Goal: Task Accomplishment & Management: Use online tool/utility

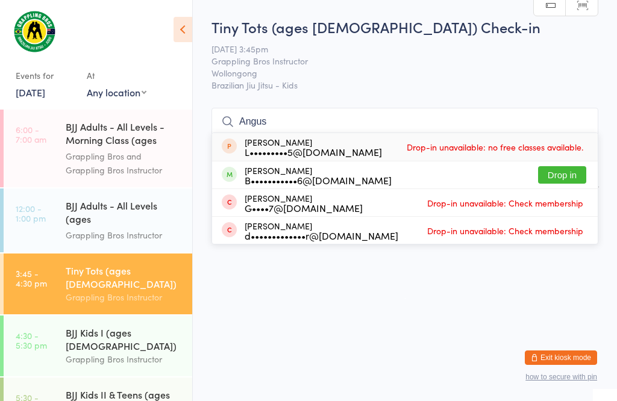
type input "Angus"
click at [552, 166] on button "Drop in" at bounding box center [562, 174] width 48 height 17
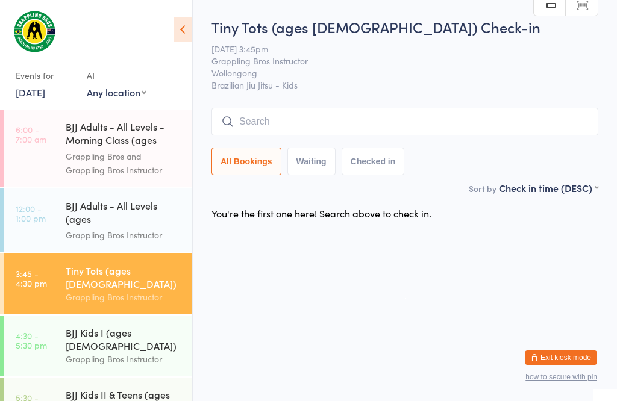
scroll to position [1, 0]
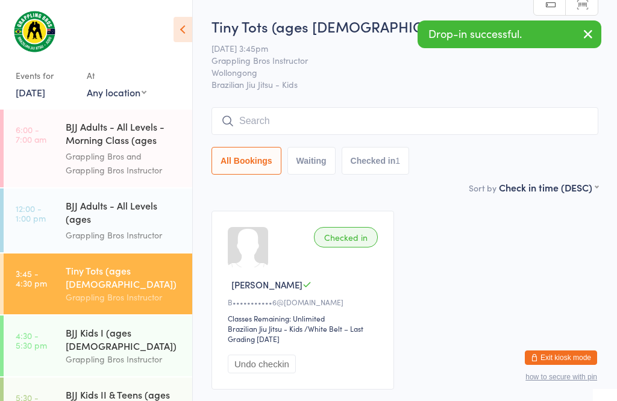
click at [351, 113] on input "search" at bounding box center [405, 121] width 387 height 28
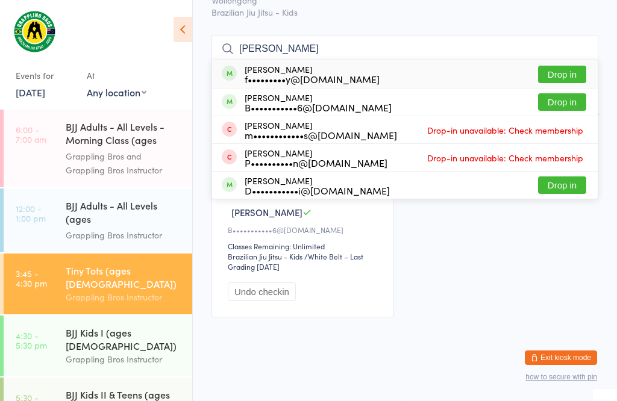
scroll to position [131, 0]
type input "[PERSON_NAME]"
click at [570, 93] on button "Drop in" at bounding box center [562, 101] width 48 height 17
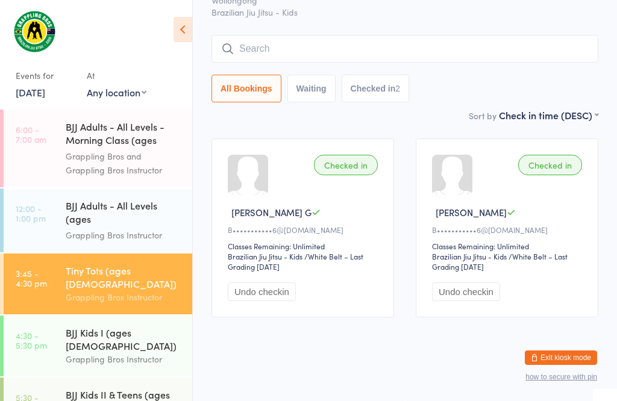
click at [315, 35] on input "search" at bounding box center [405, 49] width 387 height 28
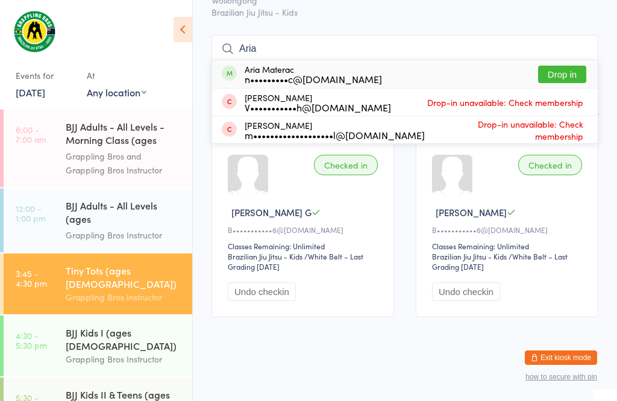
type input "Aria"
click at [562, 66] on button "Drop in" at bounding box center [562, 74] width 48 height 17
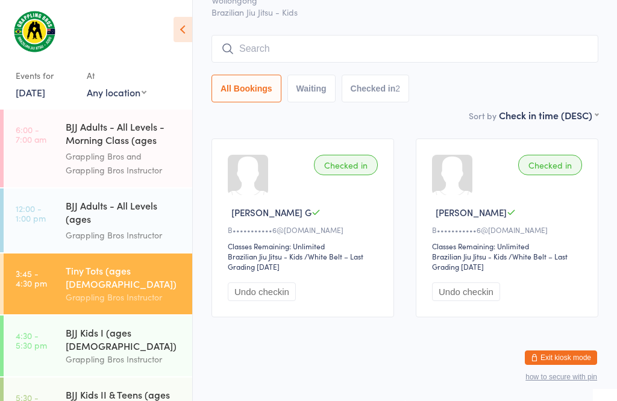
scroll to position [87, 0]
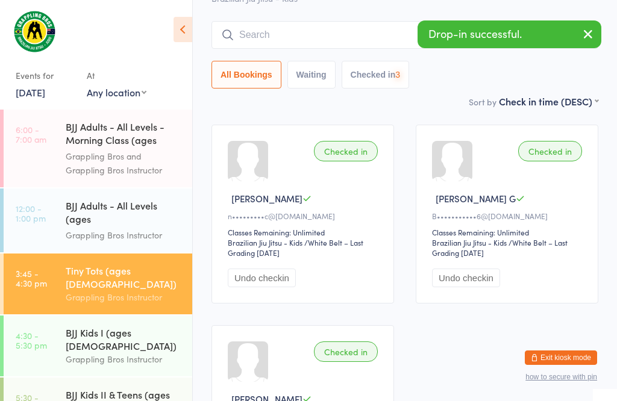
click at [93, 353] on div "Grappling Bros Instructor" at bounding box center [124, 360] width 116 height 14
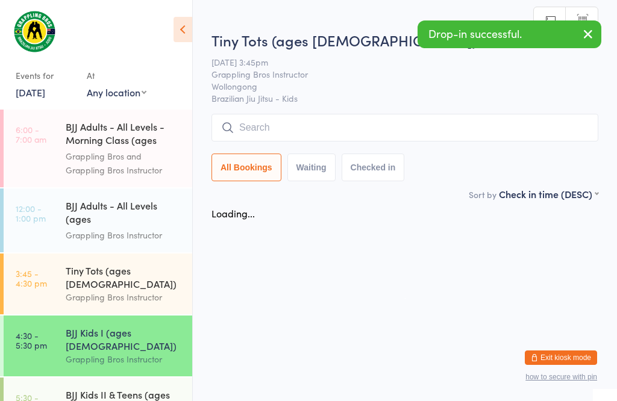
scroll to position [1, 0]
click at [312, 125] on input "search" at bounding box center [405, 128] width 387 height 28
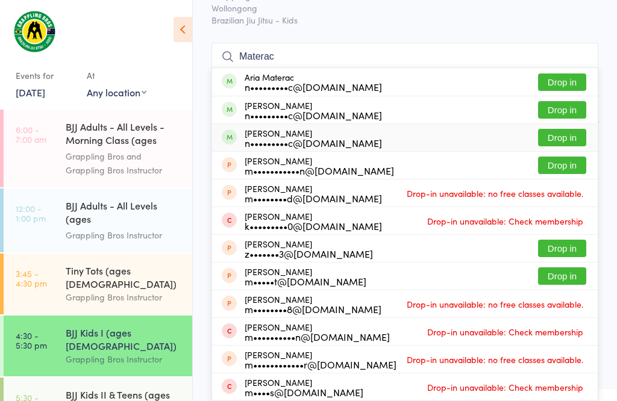
type input "Materac"
click at [559, 129] on button "Drop in" at bounding box center [562, 137] width 48 height 17
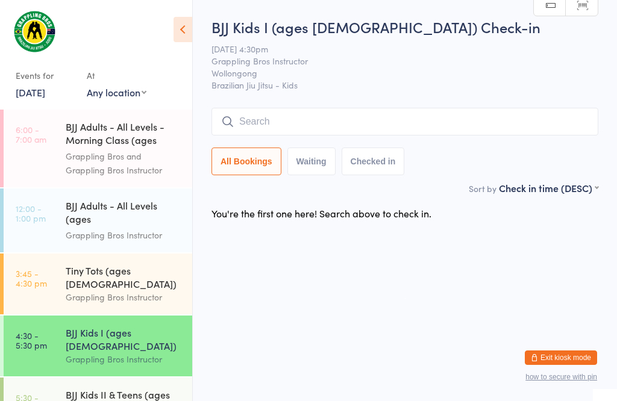
scroll to position [1, 0]
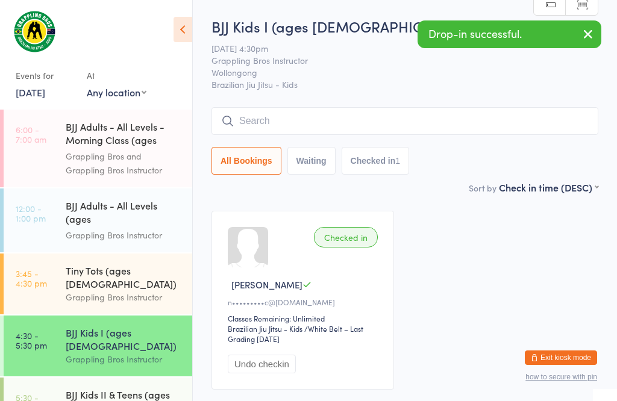
click at [90, 291] on div "Grappling Bros Instructor" at bounding box center [124, 298] width 116 height 14
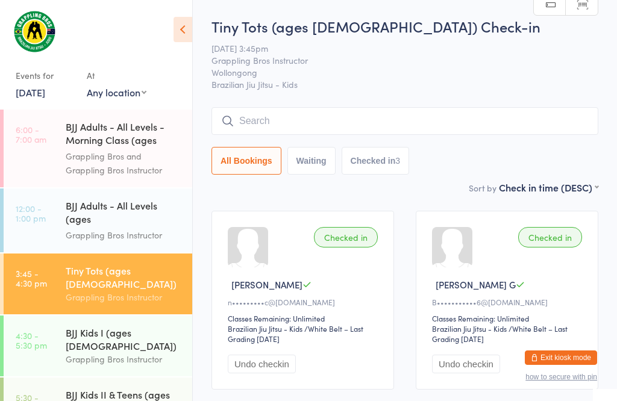
click at [289, 119] on input "search" at bounding box center [405, 121] width 387 height 28
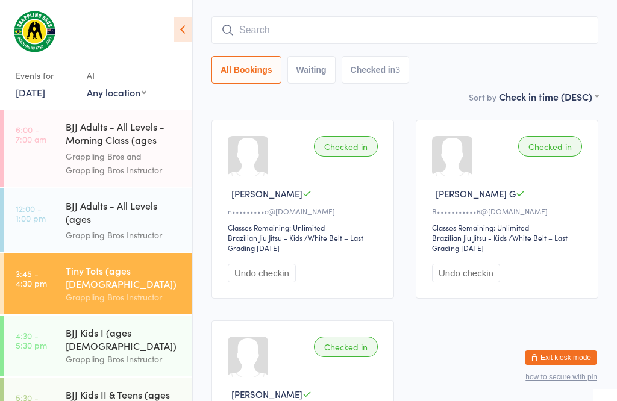
scroll to position [109, 0]
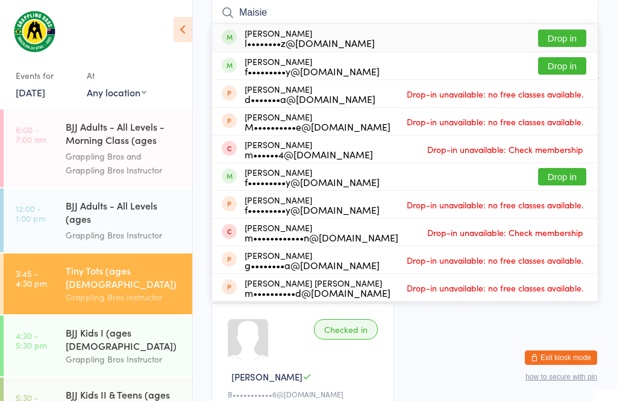
type input "Maisie"
click at [578, 37] on button "Drop in" at bounding box center [562, 38] width 48 height 17
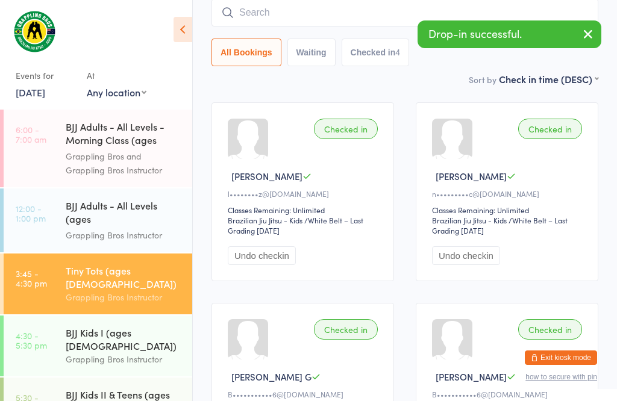
click at [274, 14] on input "search" at bounding box center [405, 13] width 387 height 28
click at [96, 326] on div "BJJ Kids I (ages [DEMOGRAPHIC_DATA])" at bounding box center [124, 339] width 116 height 27
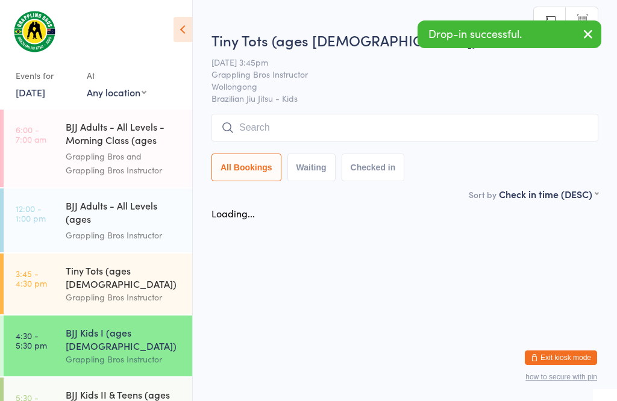
scroll to position [1, 0]
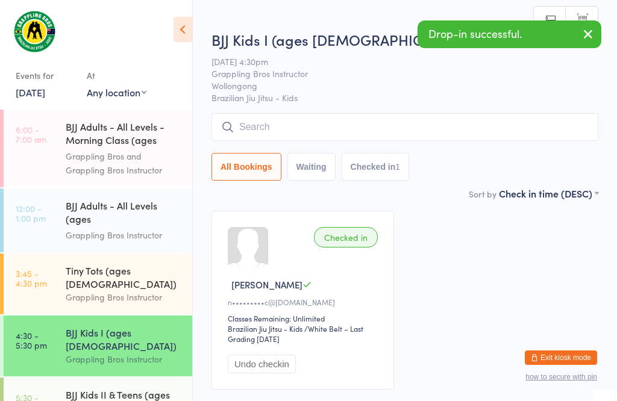
click at [307, 128] on input "search" at bounding box center [405, 127] width 387 height 28
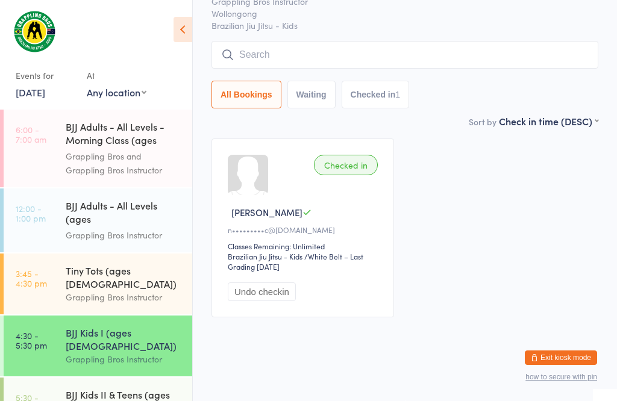
scroll to position [115, 0]
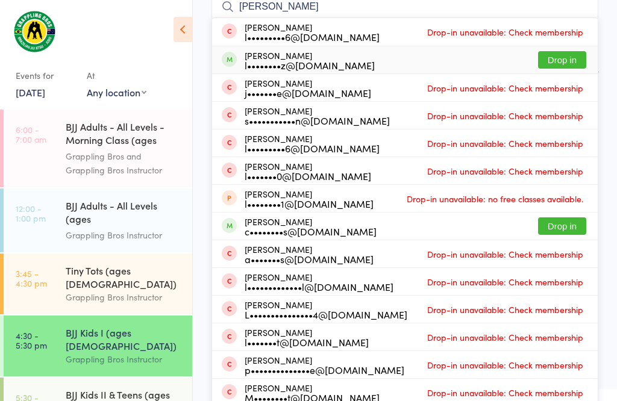
type input "[PERSON_NAME]"
click at [573, 63] on button "Drop in" at bounding box center [562, 59] width 48 height 17
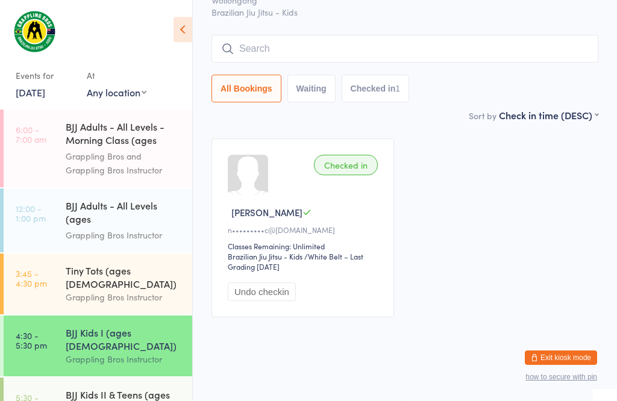
scroll to position [87, 0]
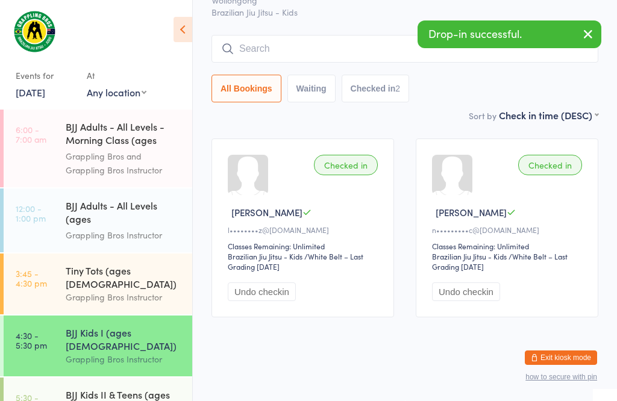
click at [126, 291] on div "Grappling Bros Instructor" at bounding box center [124, 298] width 116 height 14
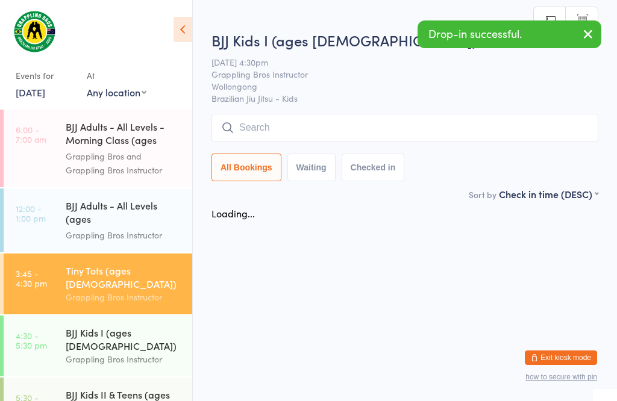
scroll to position [1, 0]
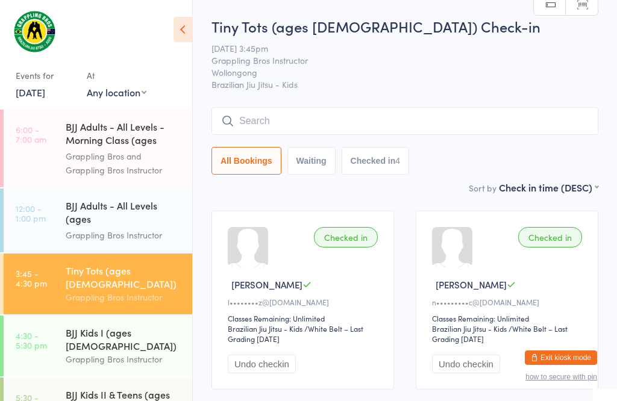
click at [268, 124] on input "search" at bounding box center [405, 121] width 387 height 28
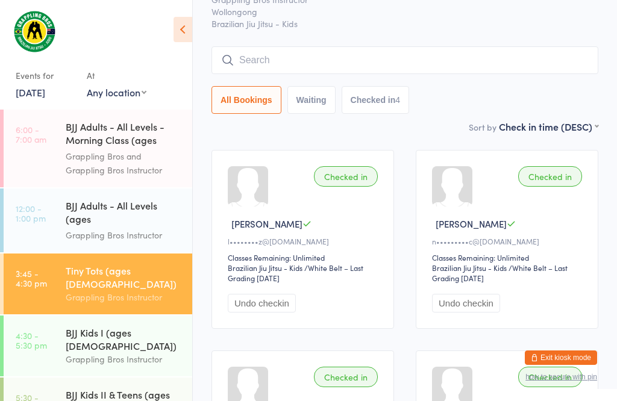
scroll to position [109, 0]
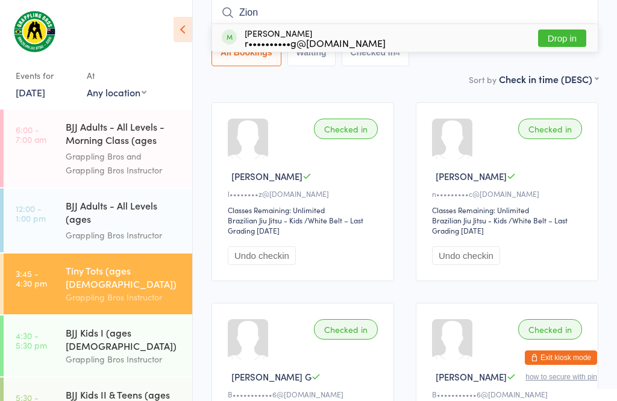
type input "Zion"
click at [562, 36] on button "Drop in" at bounding box center [562, 38] width 48 height 17
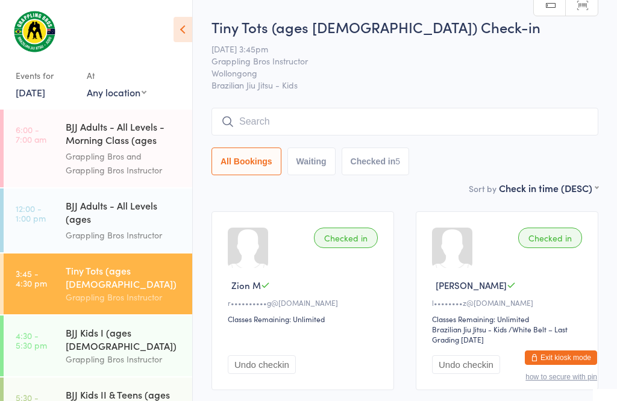
scroll to position [0, 0]
click at [331, 120] on input "search" at bounding box center [405, 122] width 387 height 28
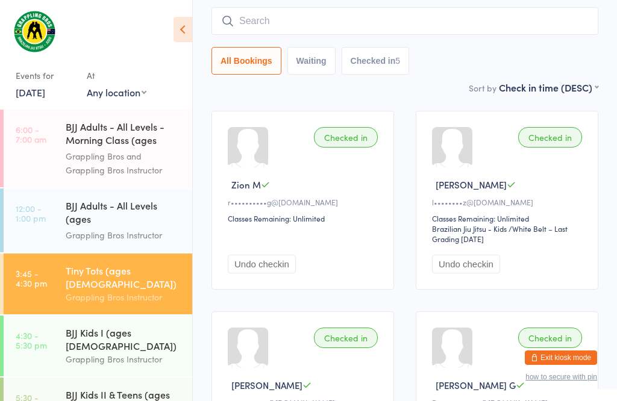
scroll to position [109, 0]
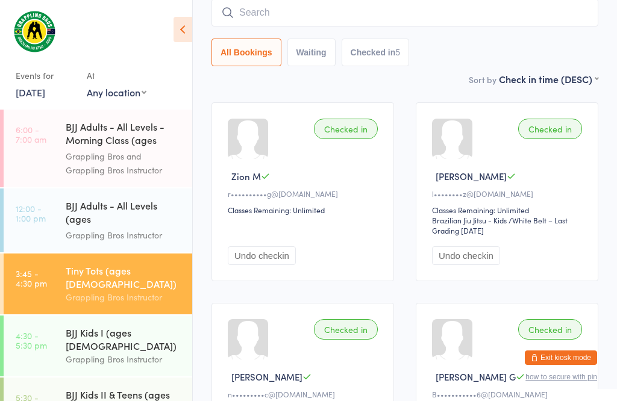
type input "I"
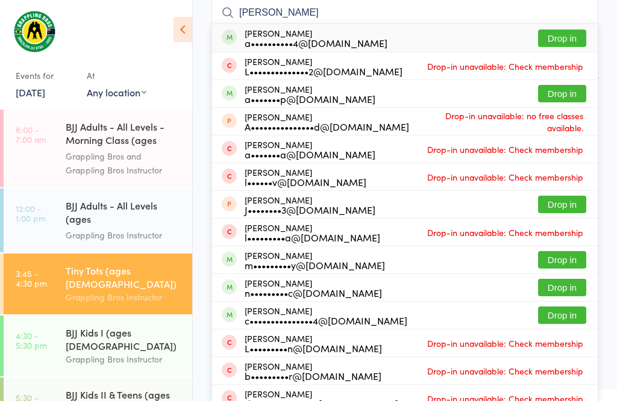
type input "[PERSON_NAME]"
click at [569, 89] on button "Drop in" at bounding box center [562, 93] width 48 height 17
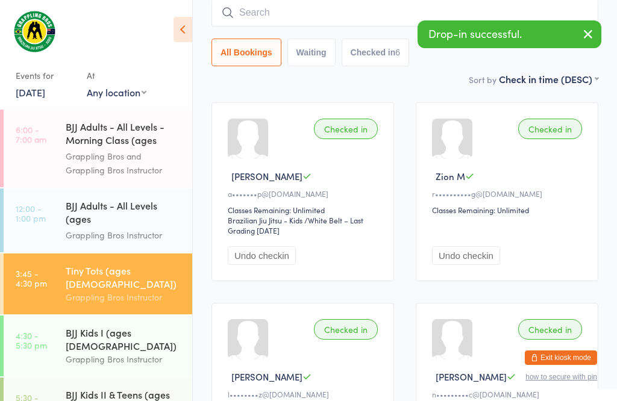
click at [281, 17] on input "search" at bounding box center [405, 13] width 387 height 28
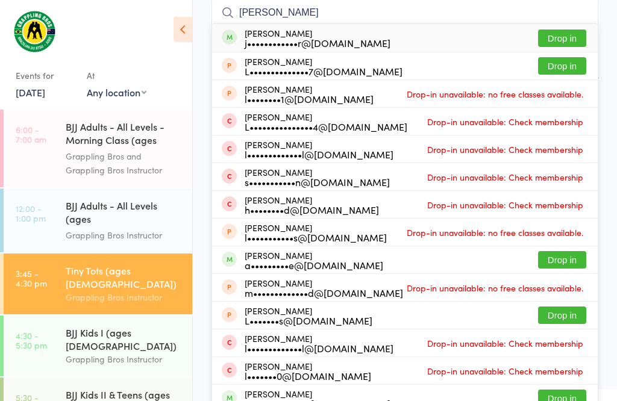
type input "[PERSON_NAME]"
click at [558, 33] on button "Drop in" at bounding box center [562, 38] width 48 height 17
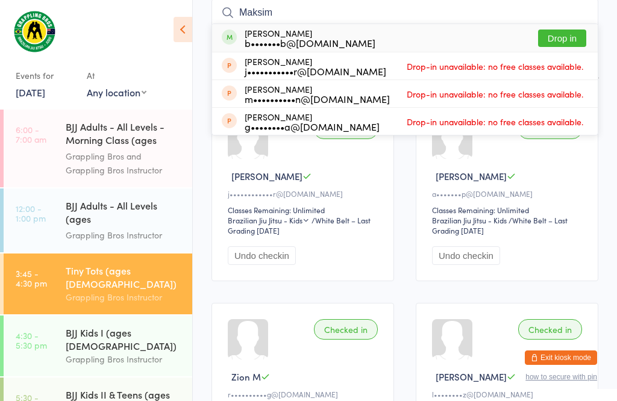
type input "Maksim"
click at [562, 36] on button "Drop in" at bounding box center [562, 38] width 48 height 17
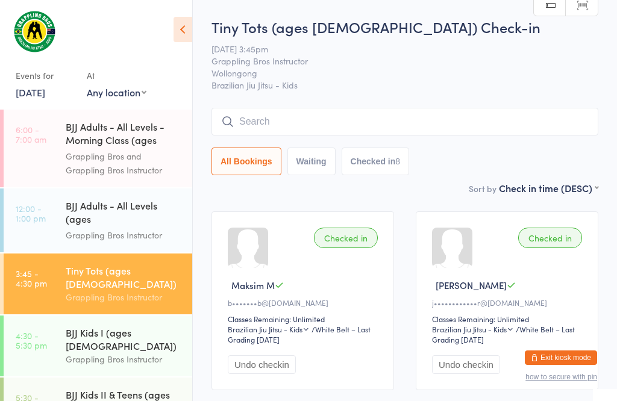
scroll to position [0, 0]
click at [379, 118] on input "search" at bounding box center [405, 122] width 387 height 28
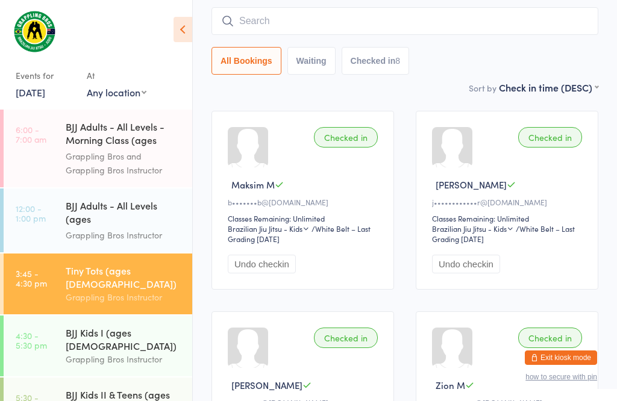
scroll to position [109, 0]
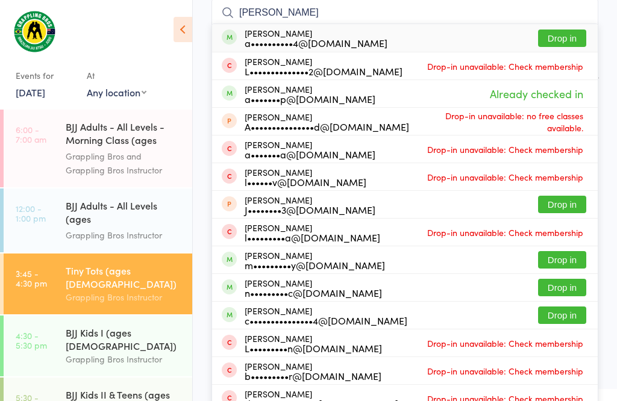
type input "[PERSON_NAME]"
click at [555, 32] on button "Drop in" at bounding box center [562, 38] width 48 height 17
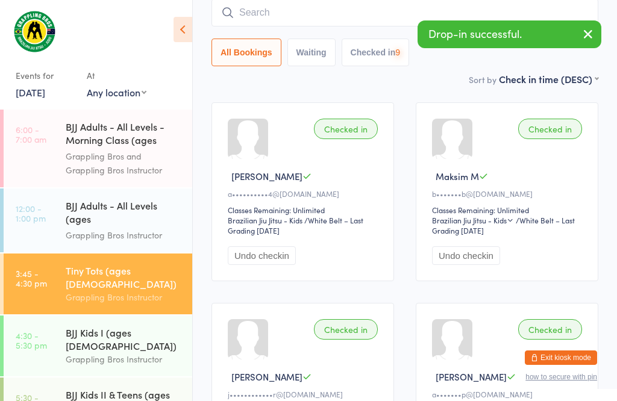
click at [331, 14] on input "search" at bounding box center [405, 13] width 387 height 28
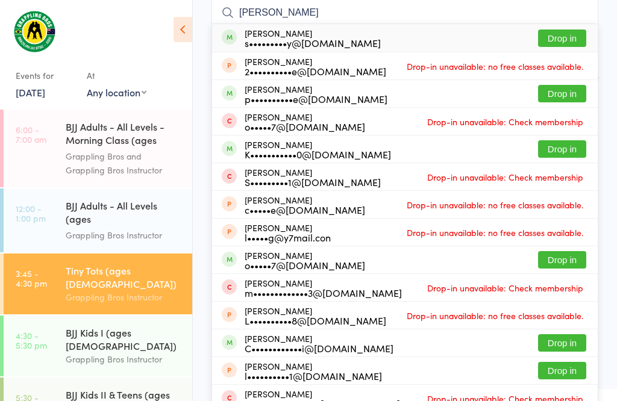
type input "[PERSON_NAME]"
click at [561, 38] on button "Drop in" at bounding box center [562, 38] width 48 height 17
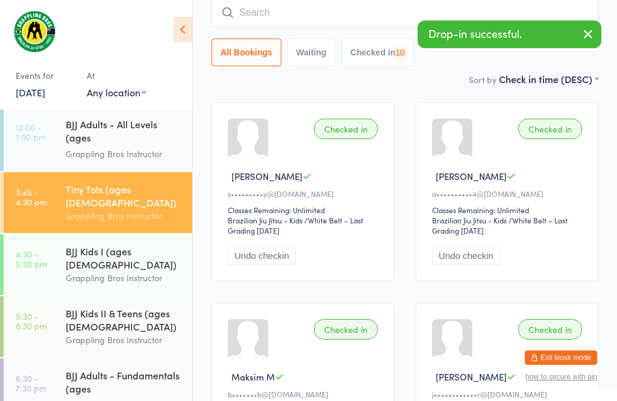
scroll to position [79, 0]
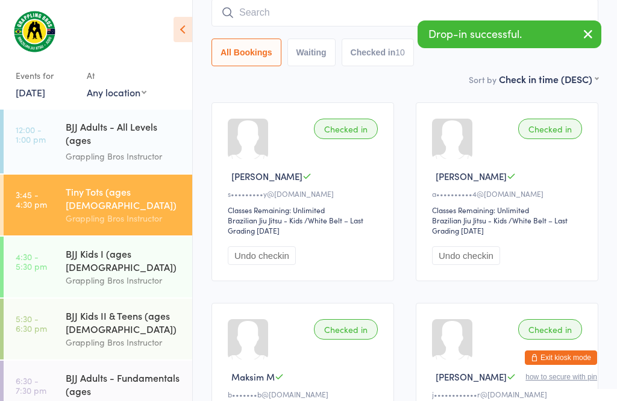
click at [70, 247] on div "BJJ Kids I (ages [DEMOGRAPHIC_DATA])" at bounding box center [124, 260] width 116 height 27
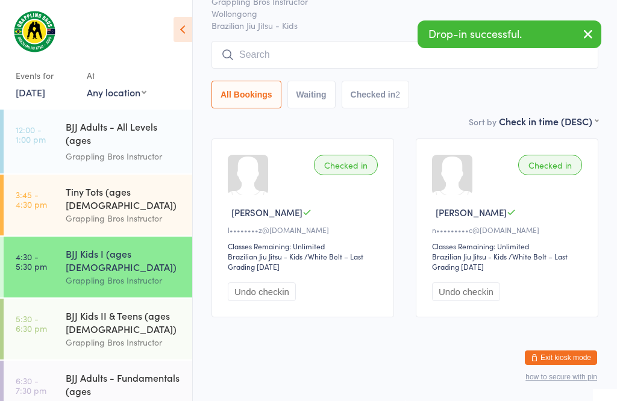
scroll to position [1, 0]
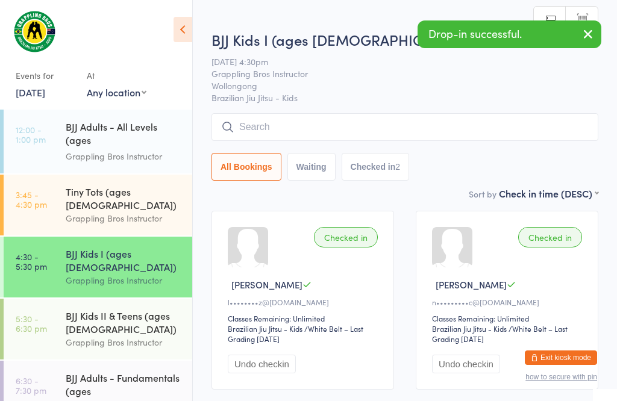
click at [387, 133] on input "search" at bounding box center [405, 127] width 387 height 28
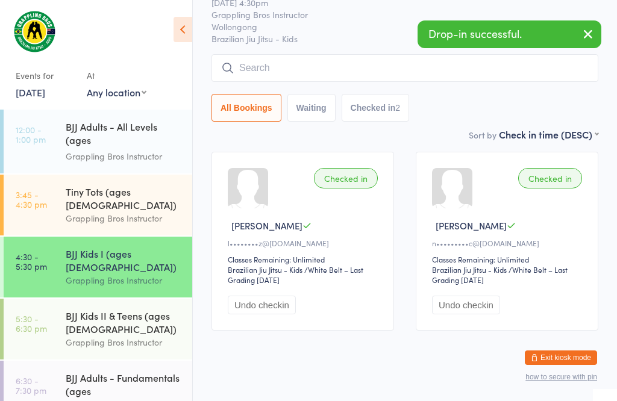
scroll to position [115, 0]
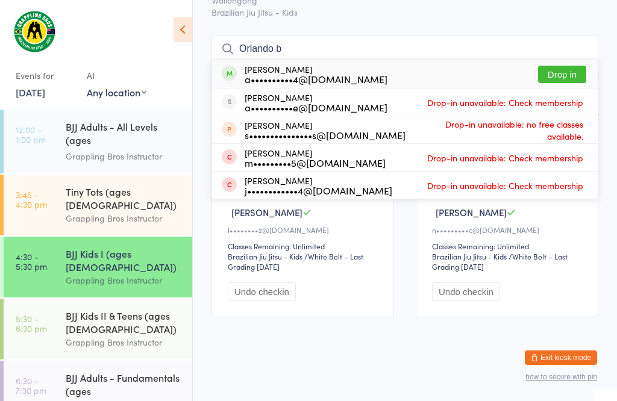
type input "Orlando b"
click at [561, 66] on button "Drop in" at bounding box center [562, 74] width 48 height 17
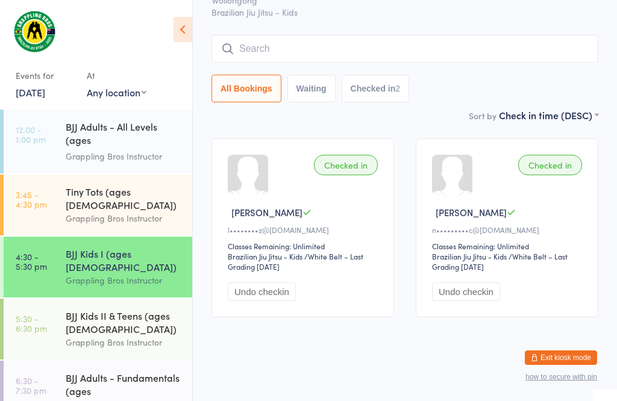
scroll to position [87, 0]
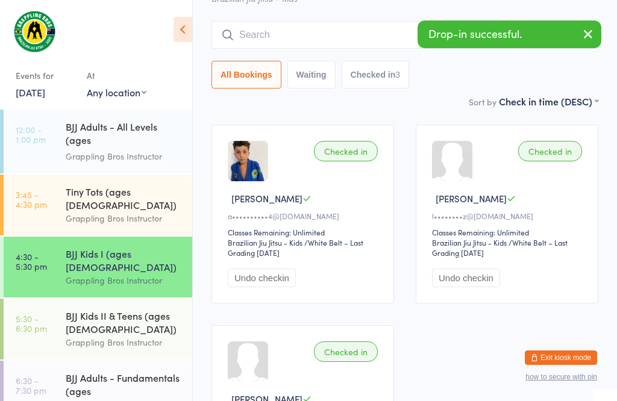
click at [136, 212] on div "Grappling Bros Instructor" at bounding box center [124, 219] width 116 height 14
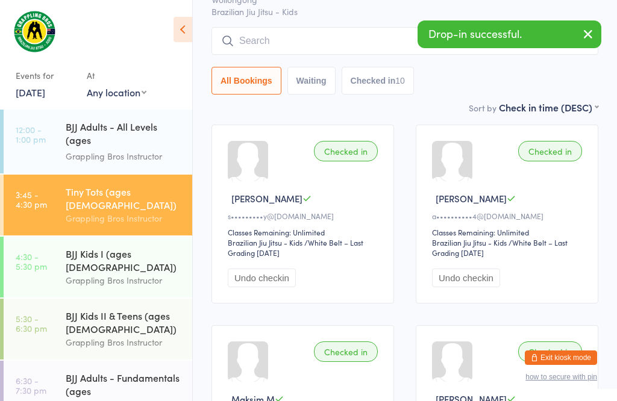
scroll to position [1, 0]
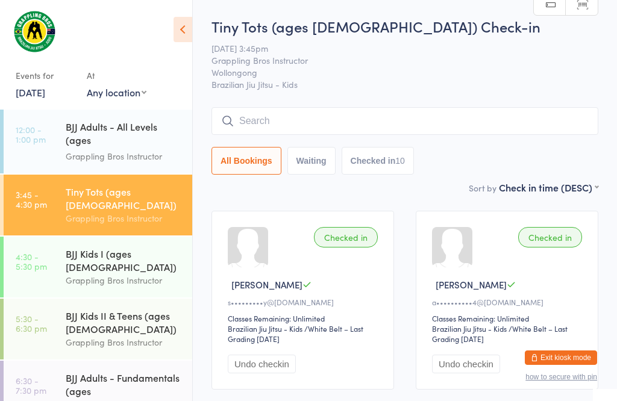
click at [294, 124] on input "search" at bounding box center [405, 121] width 387 height 28
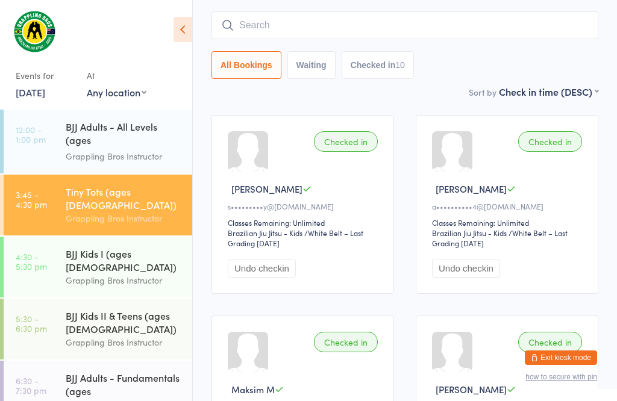
scroll to position [109, 0]
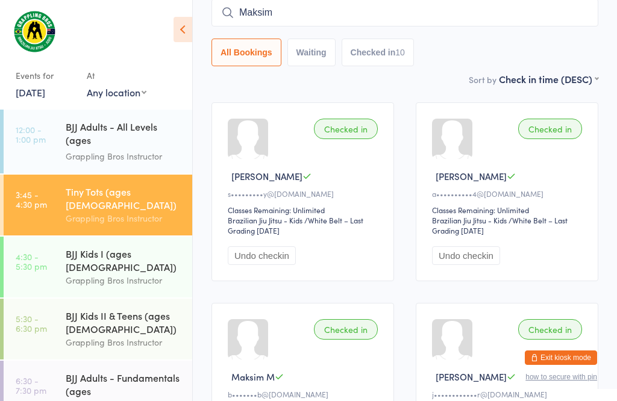
type input "Maksim"
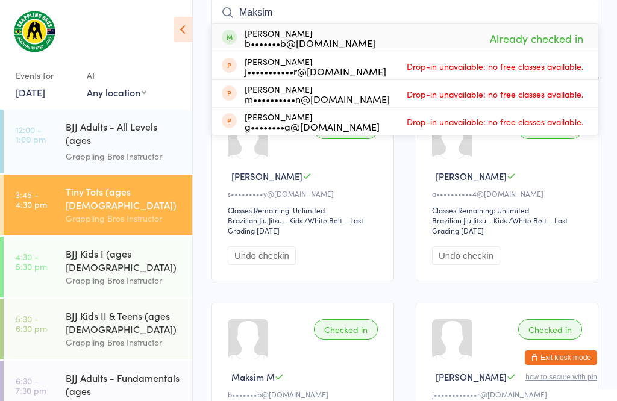
click at [325, 42] on div "b•••••••b@[DOMAIN_NAME]" at bounding box center [310, 43] width 131 height 10
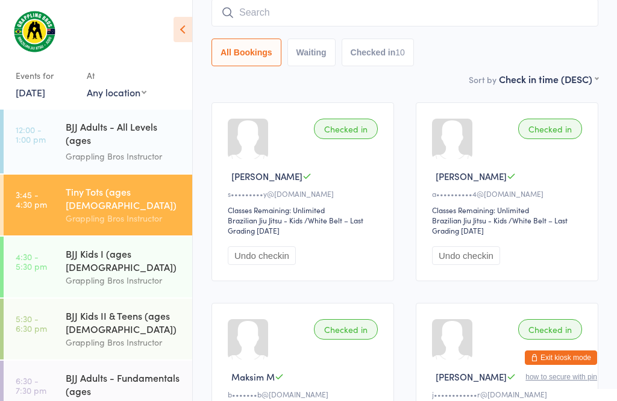
click at [394, 56] on button "Checked in 10" at bounding box center [378, 53] width 72 height 28
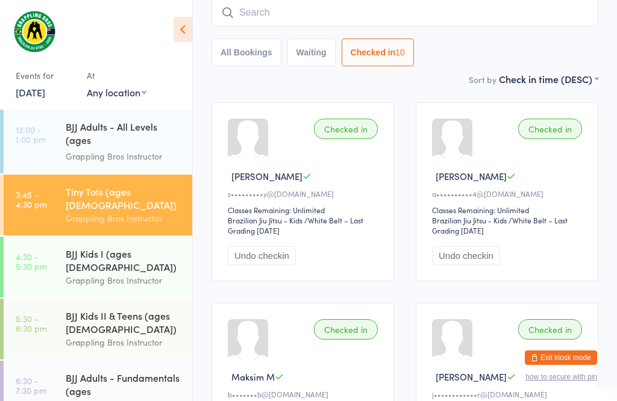
click at [345, 11] on input "search" at bounding box center [405, 13] width 387 height 28
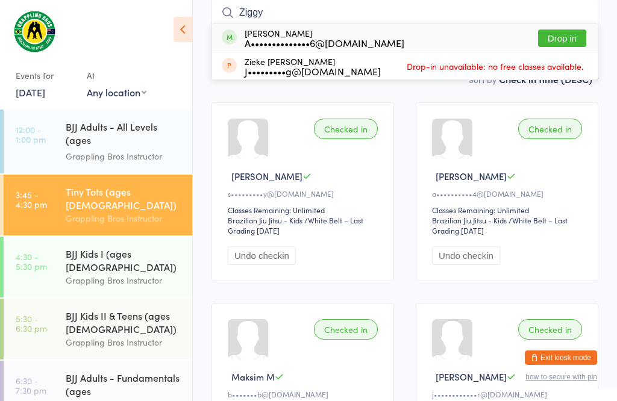
type input "Ziggy"
click at [423, 40] on div "[PERSON_NAME] A••••••••••••••6@[DOMAIN_NAME] Drop in" at bounding box center [405, 38] width 386 height 28
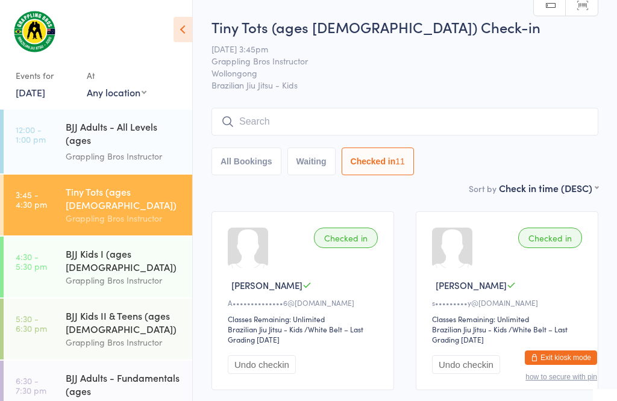
scroll to position [0, 0]
click at [273, 126] on input "search" at bounding box center [405, 122] width 387 height 28
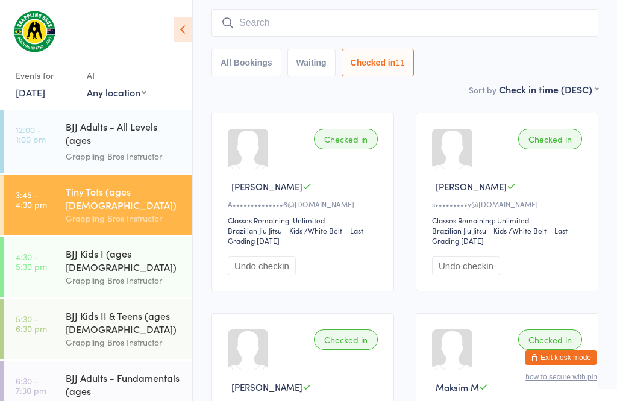
scroll to position [109, 0]
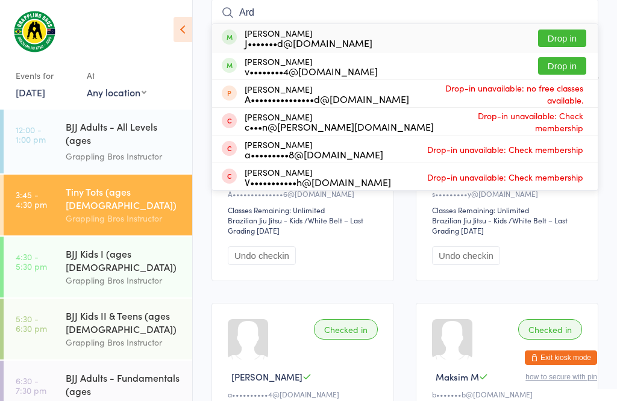
type input "Ard"
click at [564, 66] on button "Drop in" at bounding box center [562, 65] width 48 height 17
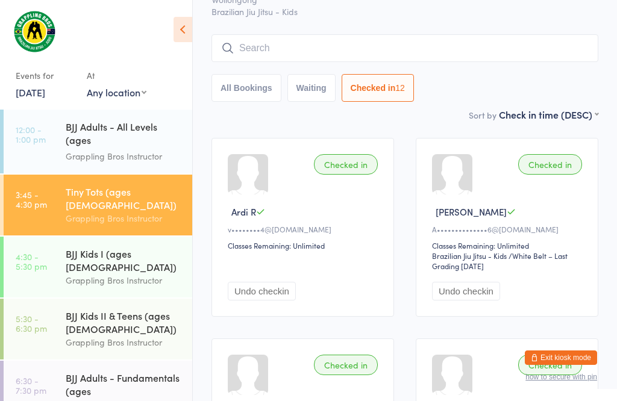
scroll to position [71, 0]
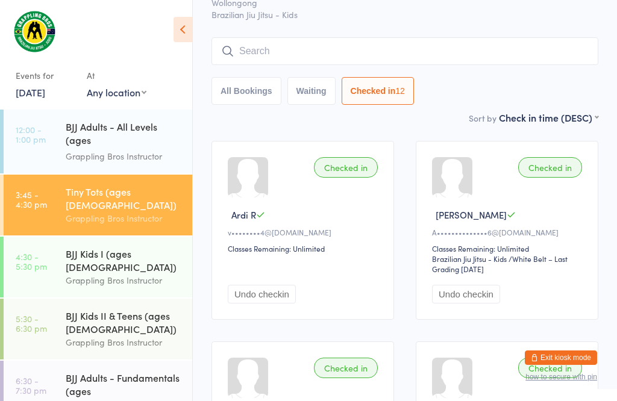
click at [250, 48] on input "search" at bounding box center [405, 51] width 387 height 28
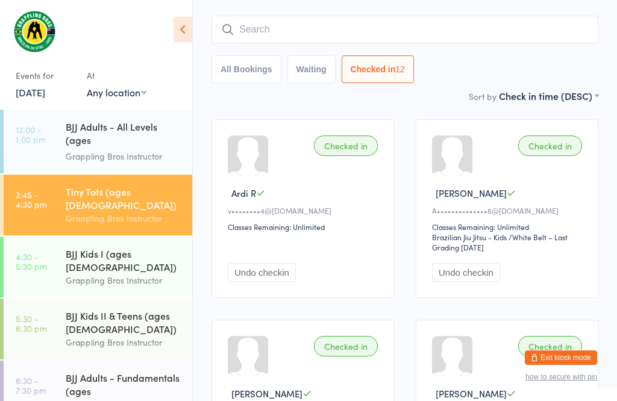
scroll to position [109, 0]
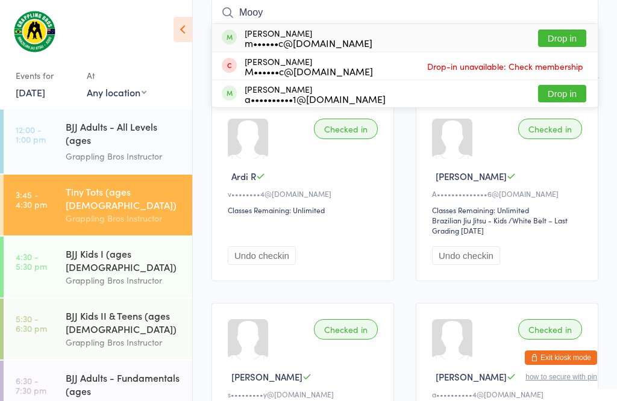
type input "Mooy"
click at [561, 38] on button "Drop in" at bounding box center [562, 38] width 48 height 17
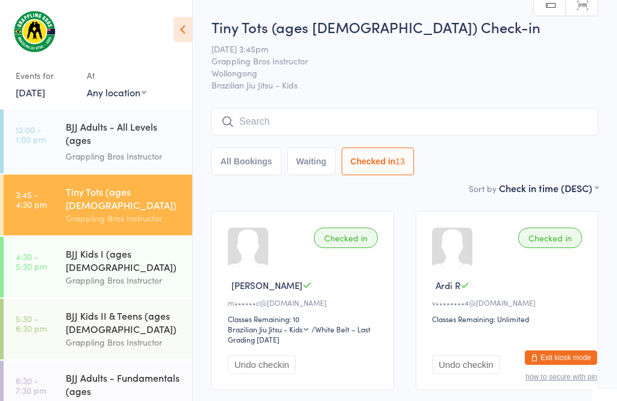
scroll to position [0, 0]
click at [265, 116] on input "search" at bounding box center [405, 122] width 387 height 28
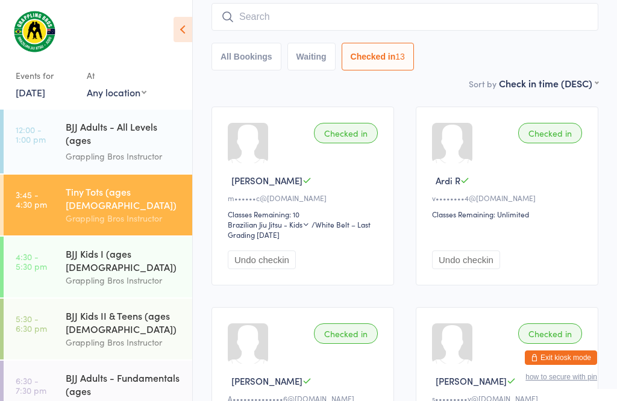
scroll to position [109, 0]
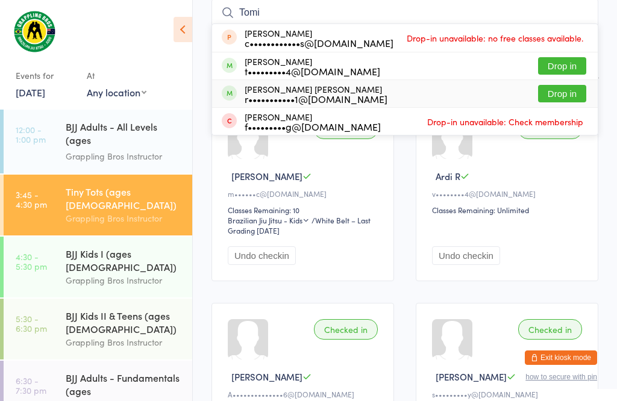
type input "Tomi"
click at [573, 93] on button "Drop in" at bounding box center [562, 93] width 48 height 17
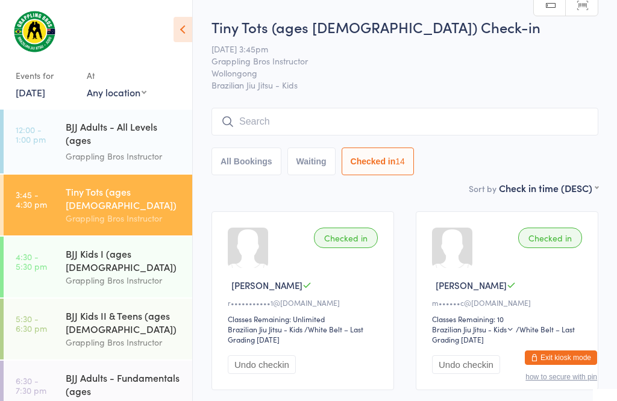
scroll to position [0, 0]
click at [109, 212] on div "Grappling Bros Instructor" at bounding box center [124, 219] width 116 height 14
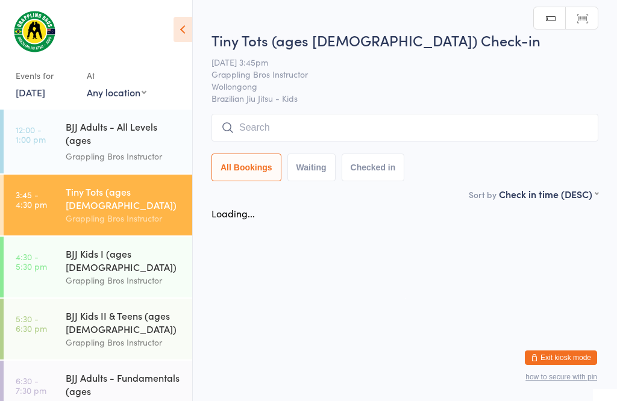
click at [291, 115] on input "search" at bounding box center [405, 128] width 387 height 28
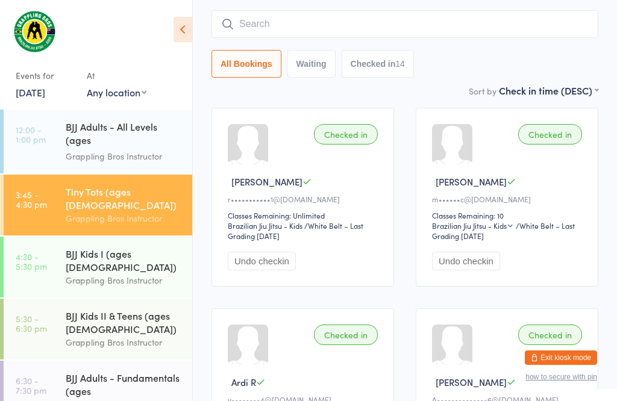
scroll to position [115, 0]
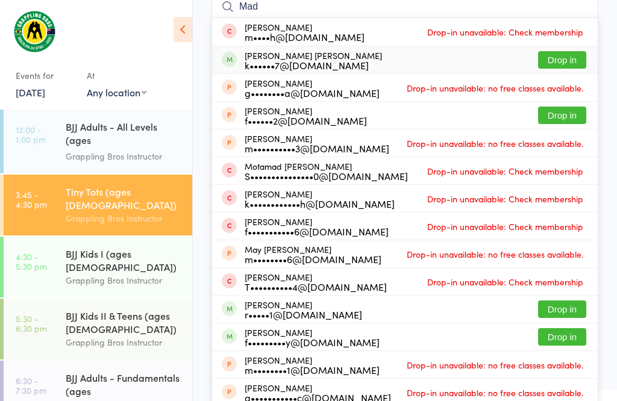
type input "Mad"
click at [568, 56] on button "Drop in" at bounding box center [562, 59] width 48 height 17
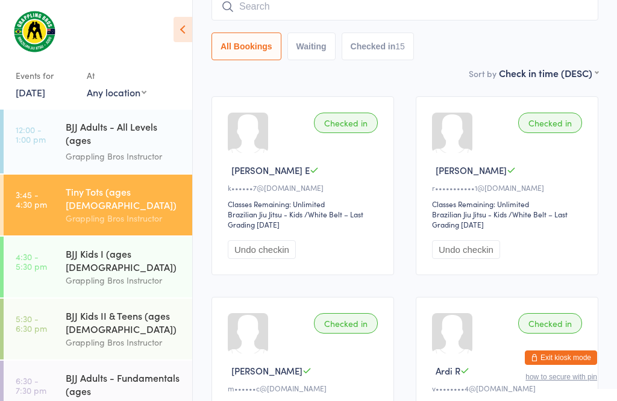
click at [110, 274] on div "Grappling Bros Instructor" at bounding box center [124, 281] width 116 height 14
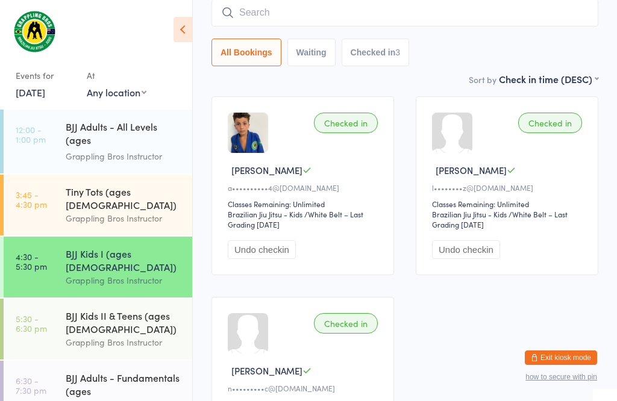
scroll to position [1, 0]
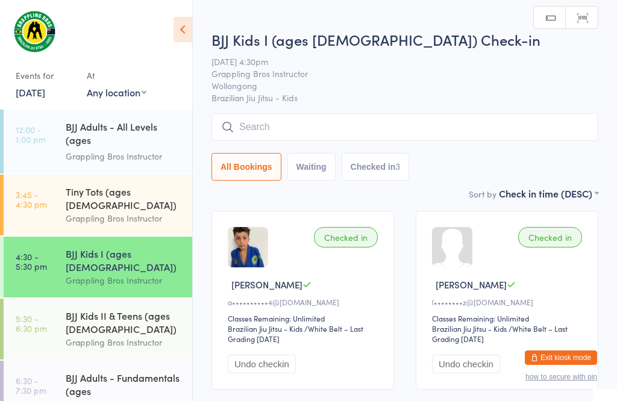
click at [398, 116] on input "search" at bounding box center [405, 127] width 387 height 28
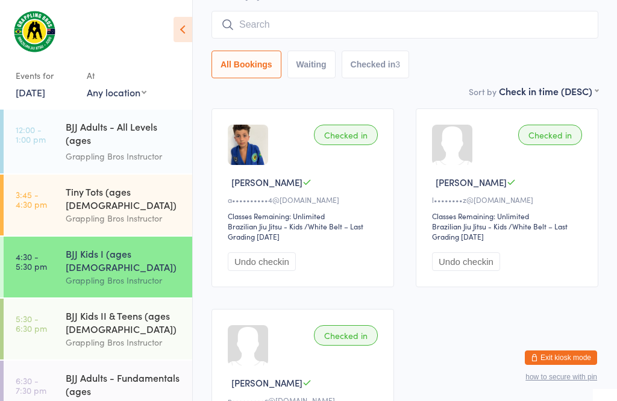
scroll to position [115, 0]
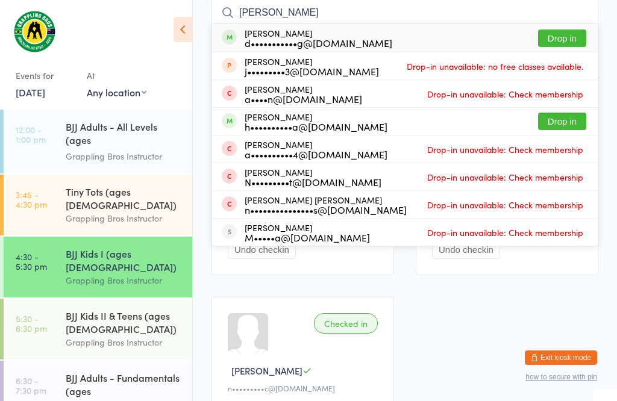
type input "[PERSON_NAME]"
click at [574, 38] on button "Drop in" at bounding box center [562, 38] width 48 height 17
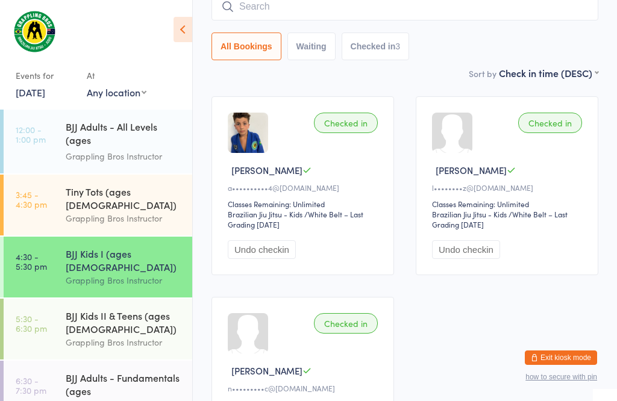
click at [574, 379] on button "how to secure with pin" at bounding box center [562, 377] width 72 height 8
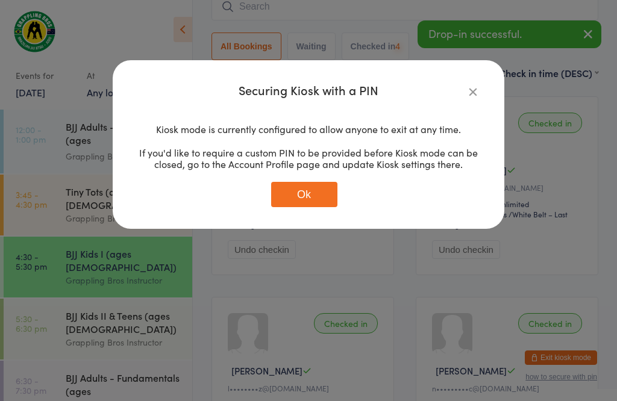
click at [108, 181] on div "Securing Kiosk with a PIN Kiosk mode is currently configured to allow anyone to…" at bounding box center [308, 200] width 617 height 401
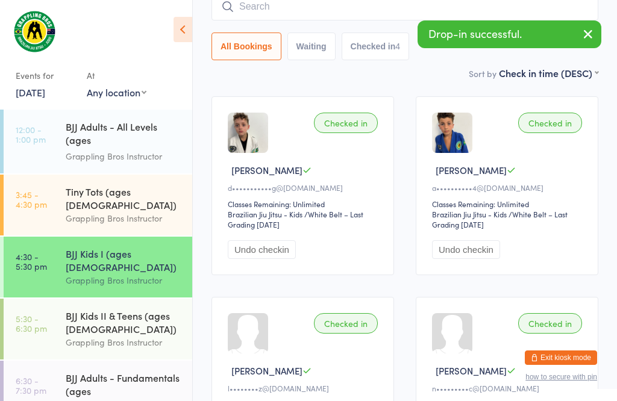
click at [139, 177] on div "Tiny Tots (ages [DEMOGRAPHIC_DATA]) Grappling Bros Instructor" at bounding box center [129, 205] width 127 height 61
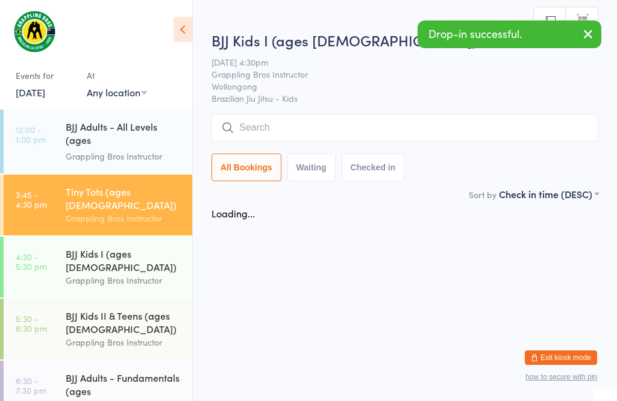
scroll to position [1, 0]
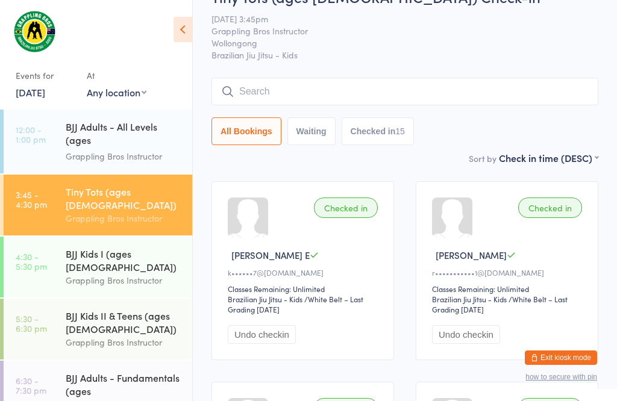
click at [341, 92] on input "search" at bounding box center [405, 92] width 387 height 28
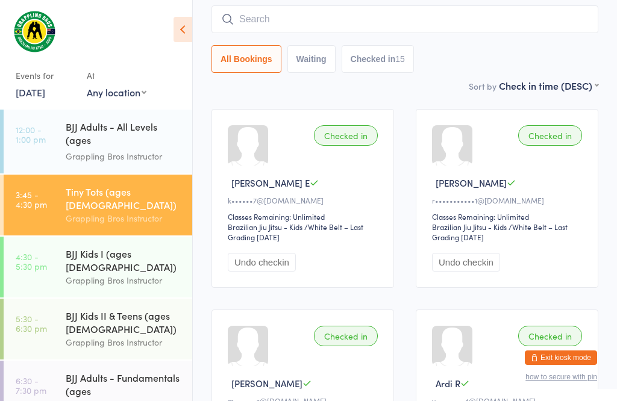
scroll to position [109, 0]
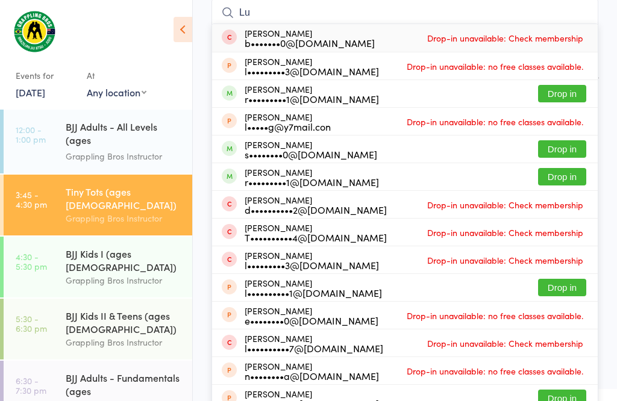
type input "L"
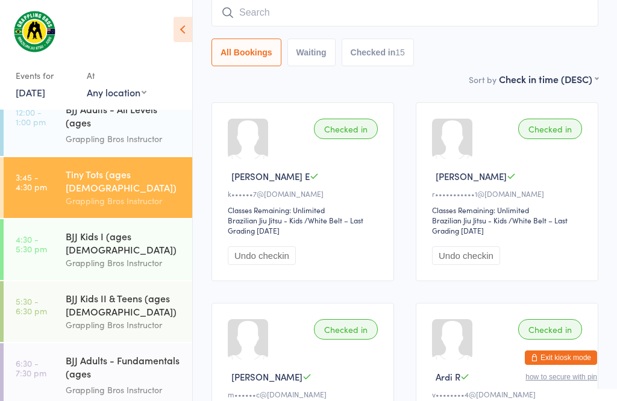
scroll to position [144, 0]
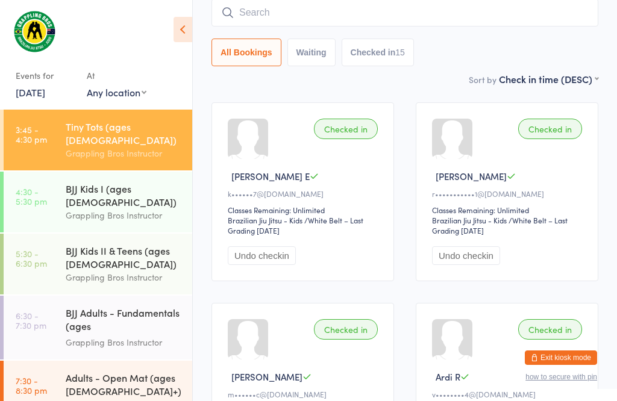
click at [55, 172] on link "4:30 - 5:30 pm BJJ Kids I (ages [DEMOGRAPHIC_DATA]) Grappling Bros Instructor" at bounding box center [98, 202] width 189 height 61
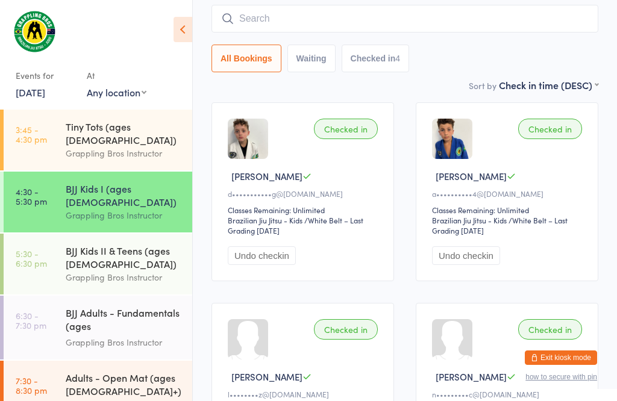
scroll to position [1, 0]
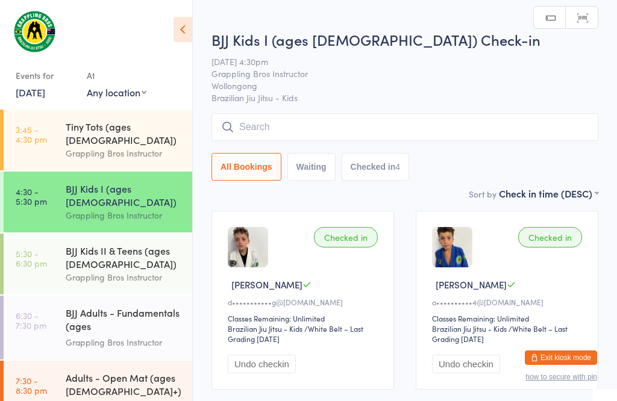
click at [260, 125] on input "search" at bounding box center [405, 127] width 387 height 28
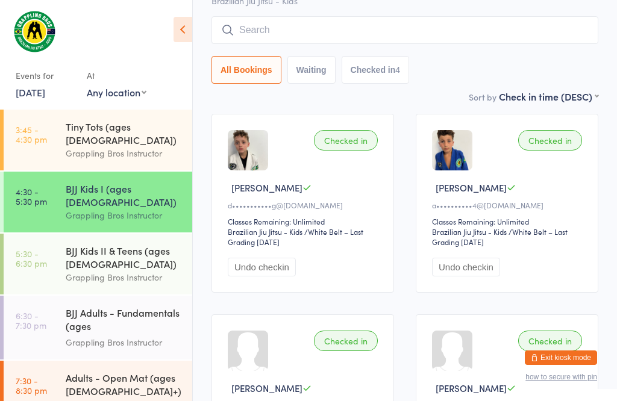
scroll to position [115, 0]
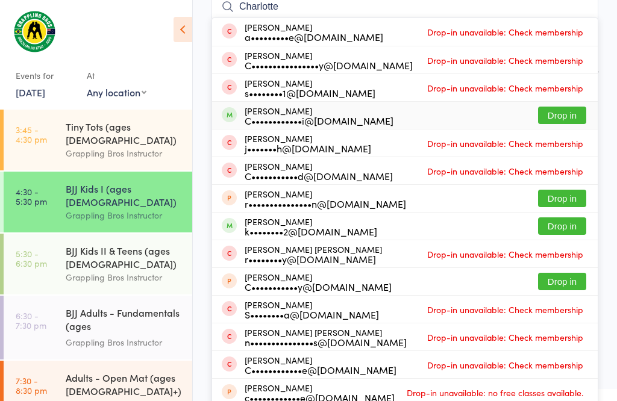
type input "Charlotte"
click at [570, 113] on button "Drop in" at bounding box center [562, 115] width 48 height 17
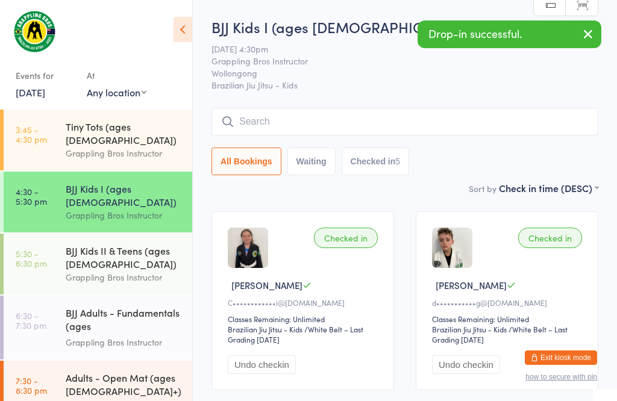
scroll to position [0, 0]
click at [296, 120] on input "search" at bounding box center [405, 122] width 387 height 28
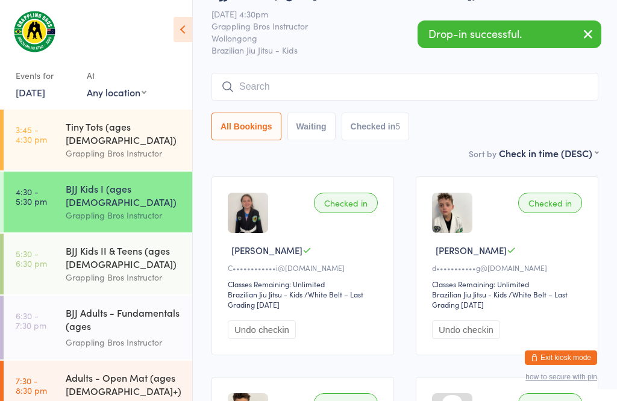
scroll to position [109, 0]
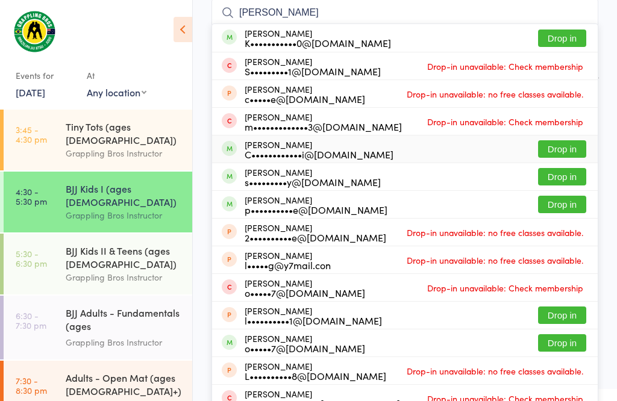
type input "[PERSON_NAME]"
click at [580, 145] on button "Drop in" at bounding box center [562, 148] width 48 height 17
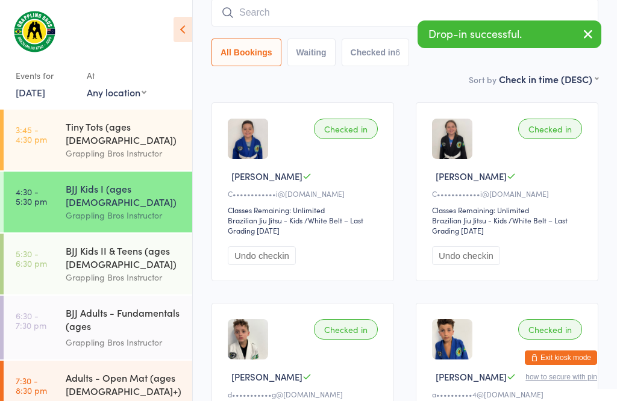
click at [274, 7] on input "search" at bounding box center [405, 13] width 387 height 28
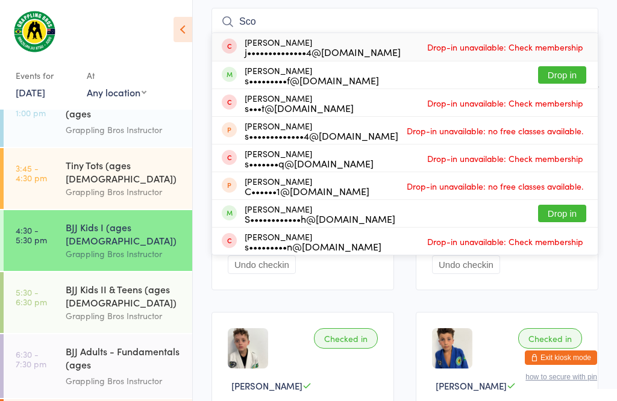
scroll to position [102, 0]
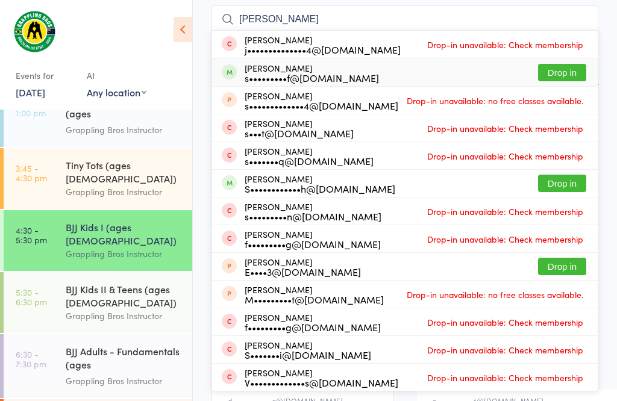
type input "[PERSON_NAME]"
click at [562, 76] on button "Drop in" at bounding box center [562, 72] width 48 height 17
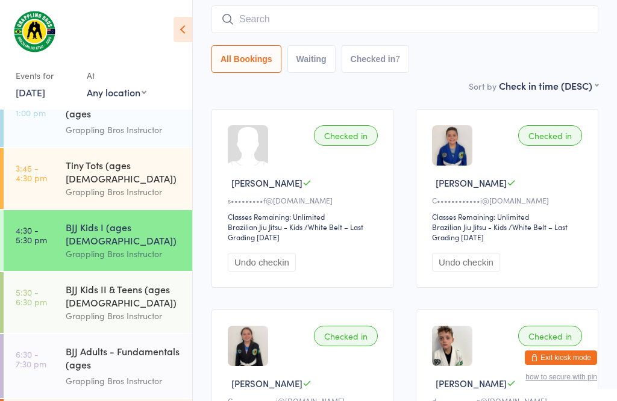
click at [533, 31] on input "search" at bounding box center [405, 19] width 387 height 28
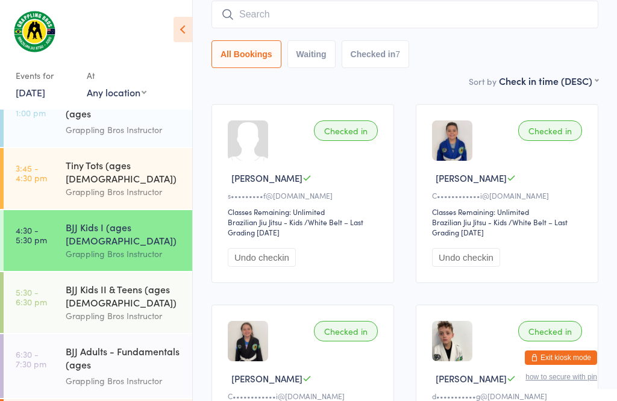
scroll to position [109, 0]
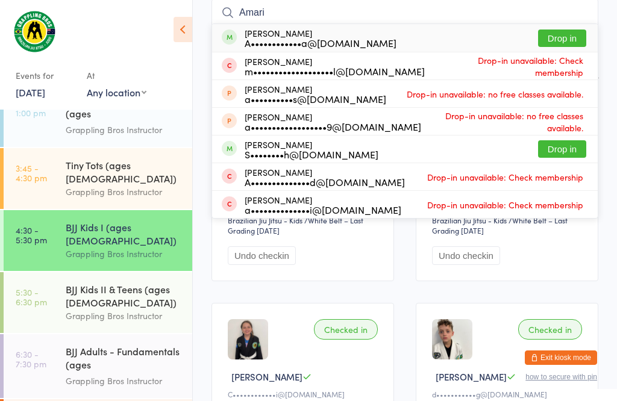
type input "Amari"
click at [576, 46] on button "Drop in" at bounding box center [562, 38] width 48 height 17
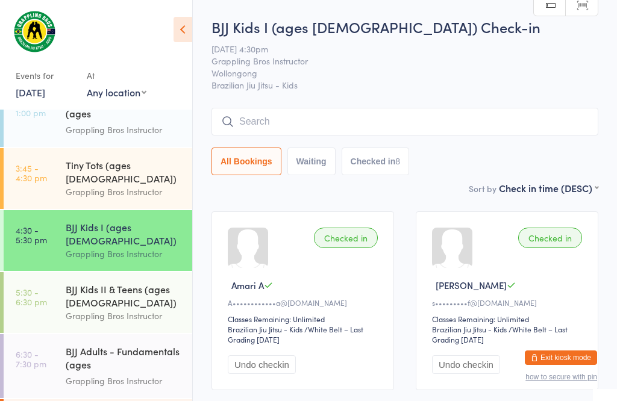
scroll to position [0, 0]
click at [266, 119] on input "search" at bounding box center [405, 122] width 387 height 28
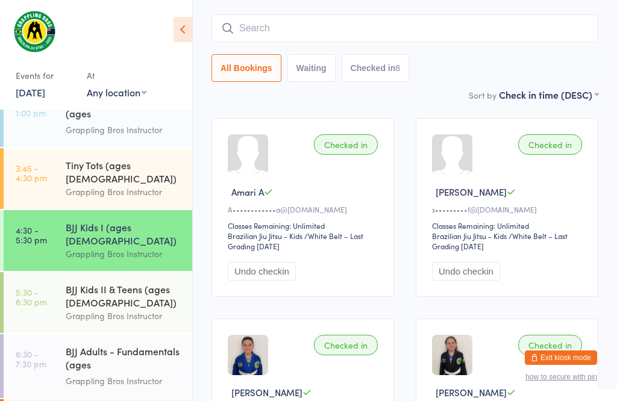
scroll to position [109, 0]
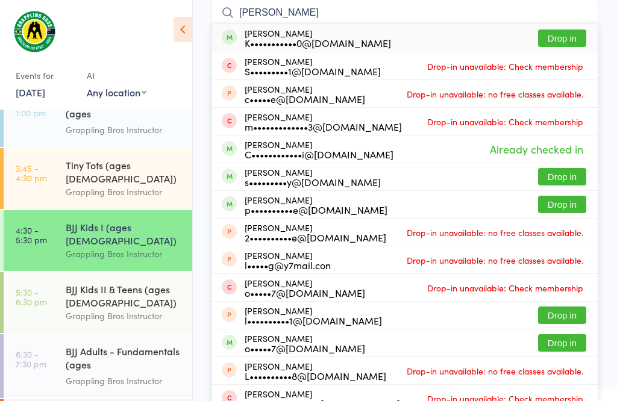
type input "[PERSON_NAME]"
click at [564, 31] on button "Drop in" at bounding box center [562, 38] width 48 height 17
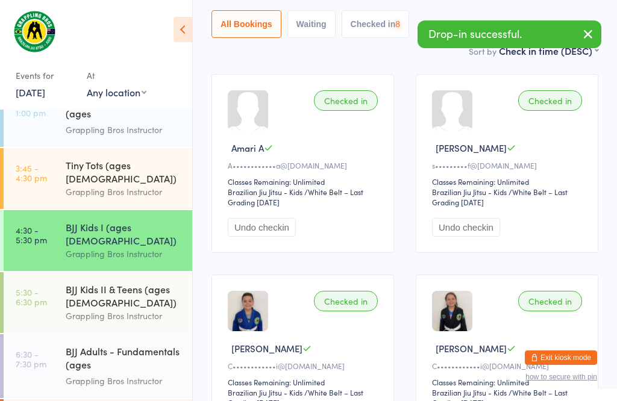
scroll to position [149, 0]
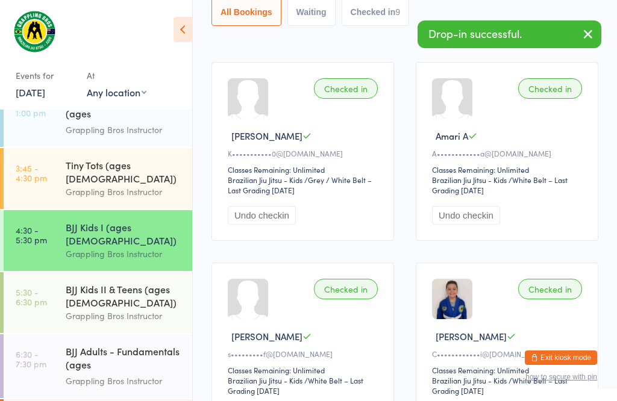
click at [121, 283] on div "BJJ Kids II & Teens (ages [DEMOGRAPHIC_DATA])" at bounding box center [124, 296] width 116 height 27
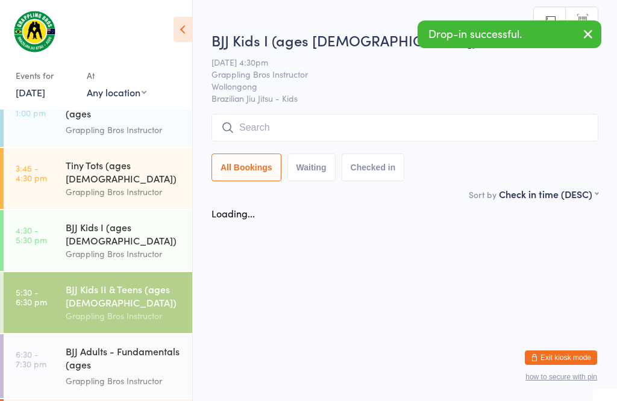
scroll to position [1, 0]
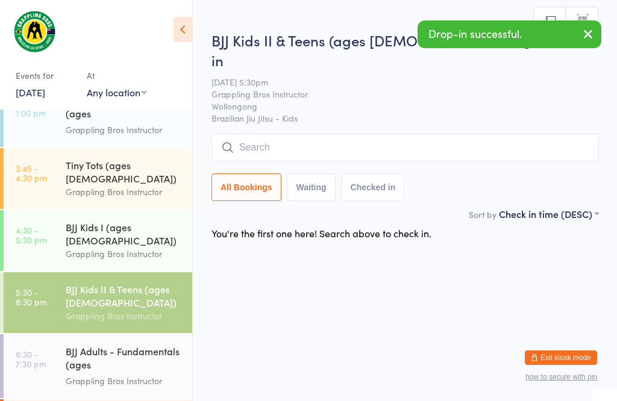
click at [413, 134] on input "search" at bounding box center [405, 148] width 387 height 28
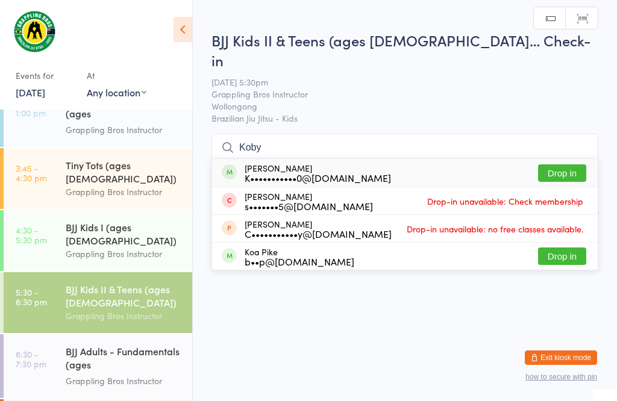
type input "Koby"
click at [574, 165] on button "Drop in" at bounding box center [562, 173] width 48 height 17
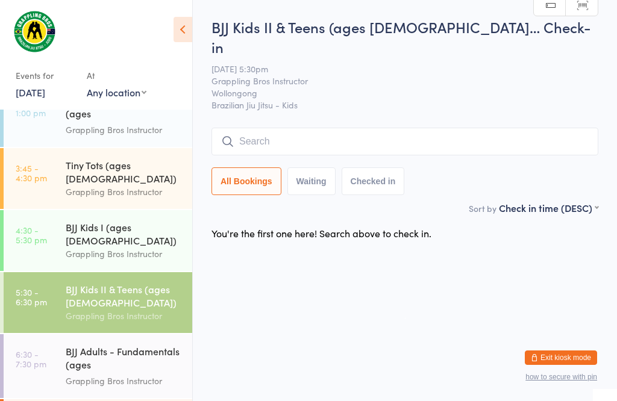
scroll to position [1, 0]
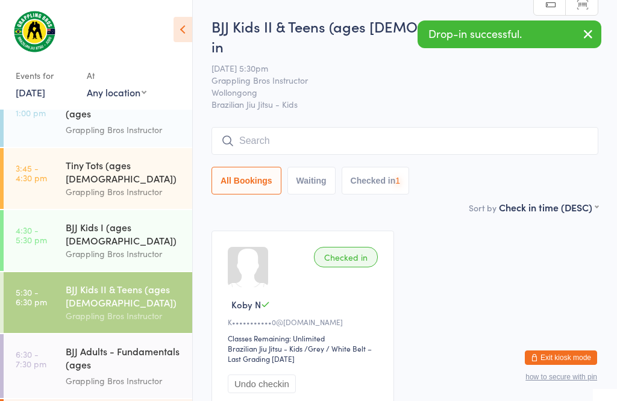
click at [131, 221] on div "BJJ Kids I (ages [DEMOGRAPHIC_DATA])" at bounding box center [124, 234] width 116 height 27
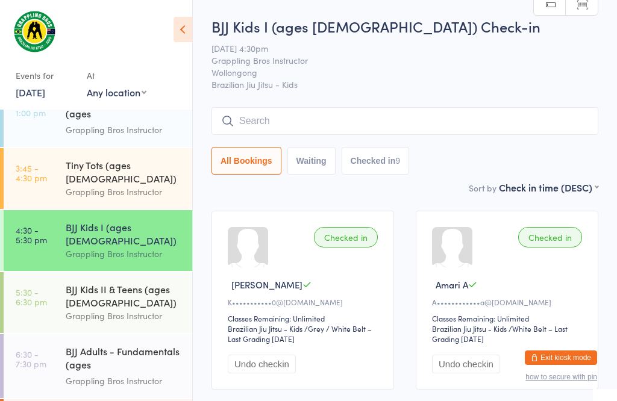
click at [281, 127] on input "search" at bounding box center [405, 121] width 387 height 28
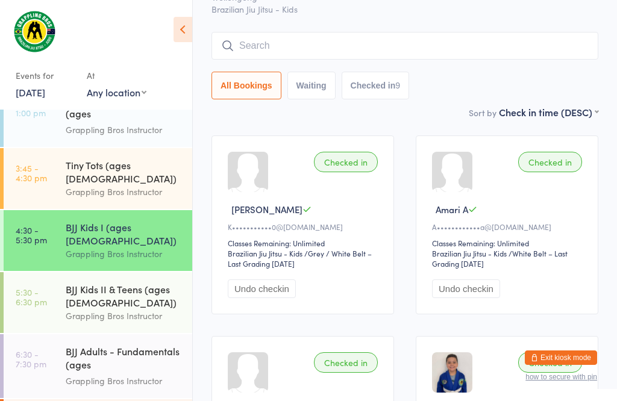
scroll to position [109, 0]
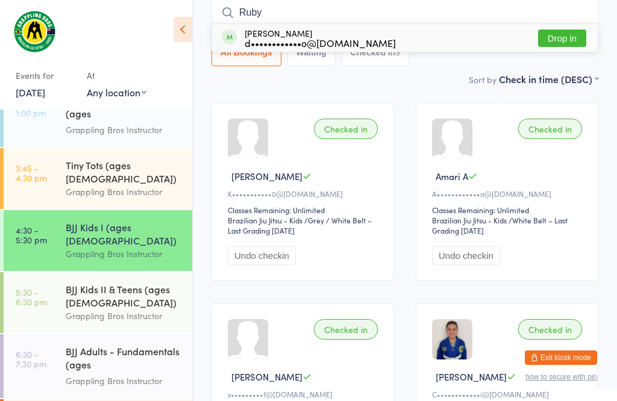
type input "Ruby"
click at [556, 33] on button "Drop in" at bounding box center [562, 38] width 48 height 17
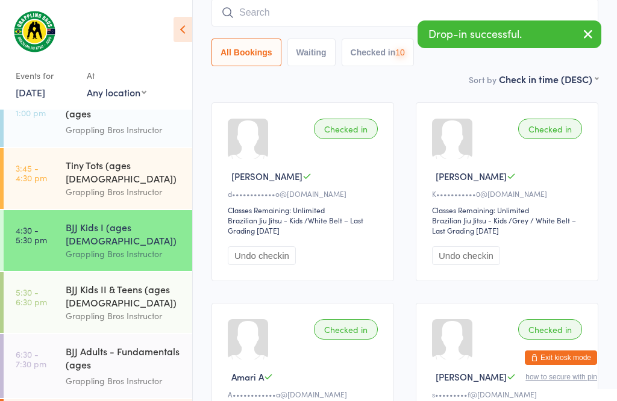
click at [130, 283] on div "BJJ Kids II & Teens (ages [DEMOGRAPHIC_DATA])" at bounding box center [124, 296] width 116 height 27
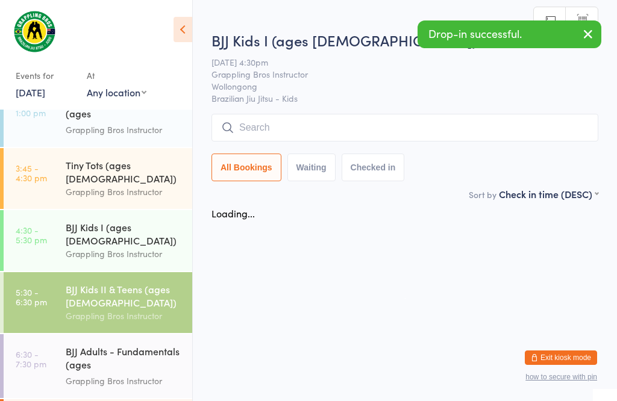
scroll to position [1, 0]
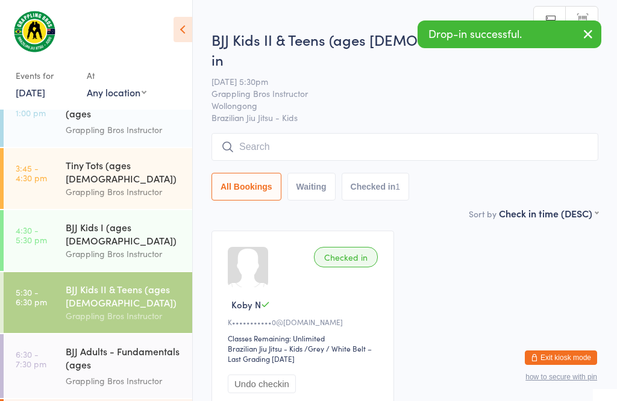
click at [280, 133] on input "search" at bounding box center [405, 147] width 387 height 28
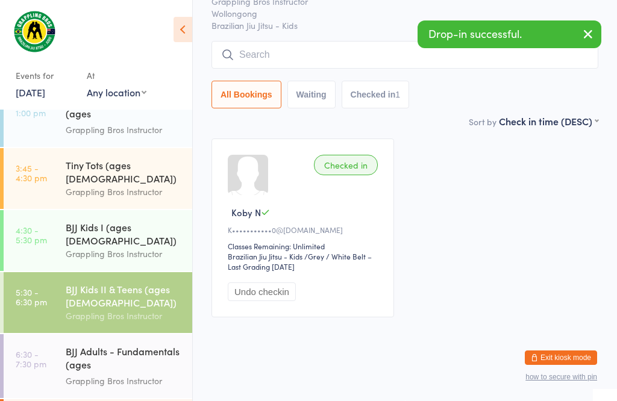
scroll to position [115, 0]
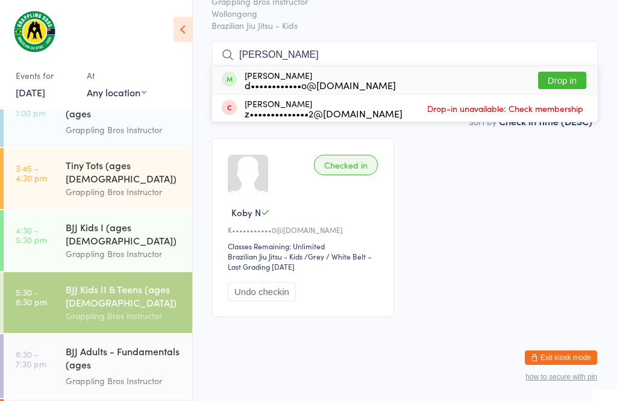
type input "[PERSON_NAME]"
click at [575, 72] on button "Drop in" at bounding box center [562, 80] width 48 height 17
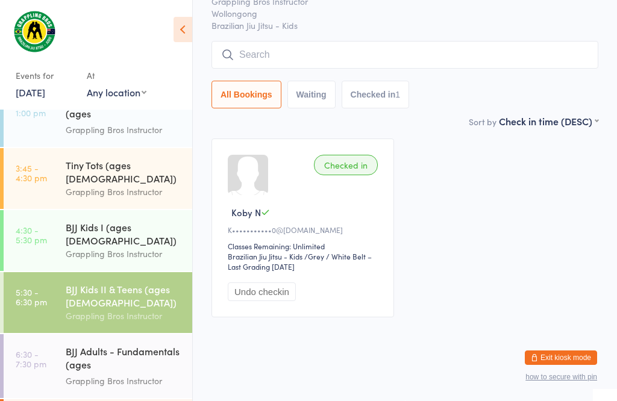
scroll to position [87, 0]
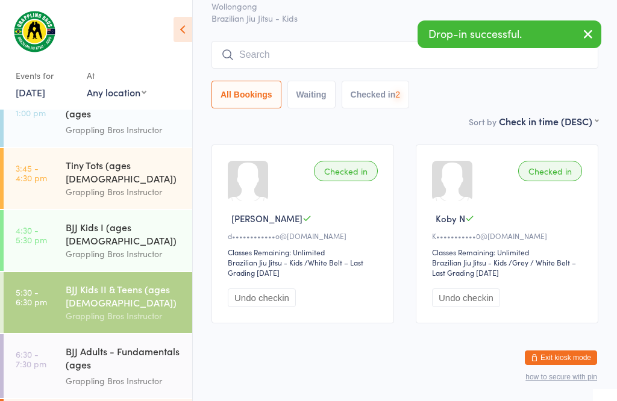
click at [134, 221] on div "BJJ Kids I (ages [DEMOGRAPHIC_DATA])" at bounding box center [124, 234] width 116 height 27
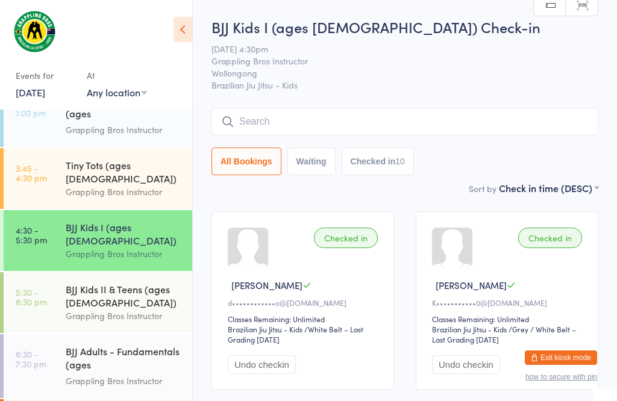
click at [250, 124] on input "search" at bounding box center [405, 122] width 387 height 28
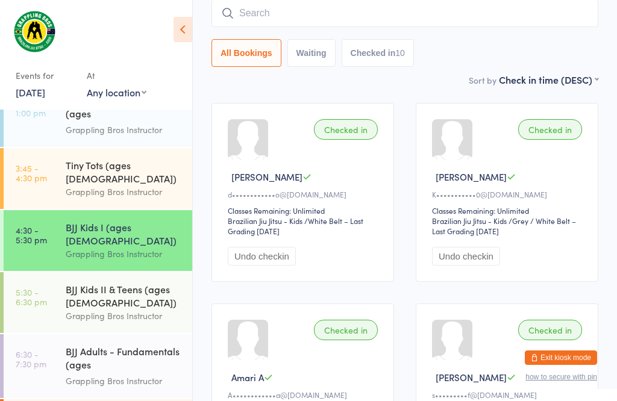
scroll to position [109, 0]
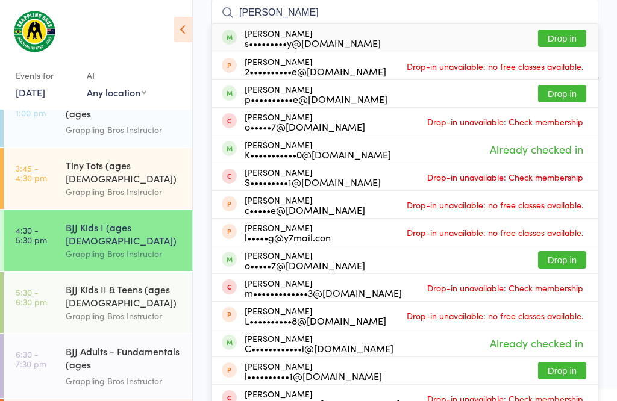
type input "[PERSON_NAME]"
click at [574, 36] on button "Drop in" at bounding box center [562, 38] width 48 height 17
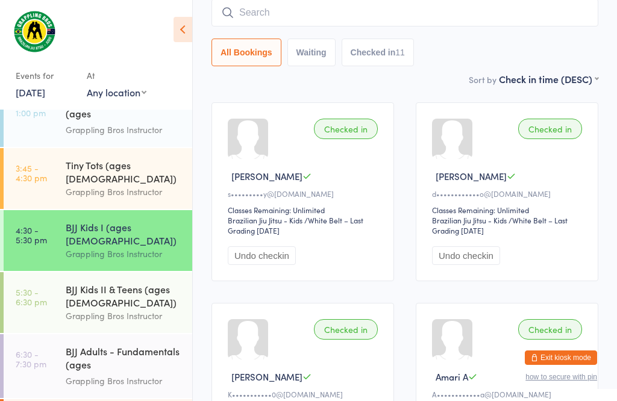
click at [262, 8] on input "search" at bounding box center [405, 13] width 387 height 28
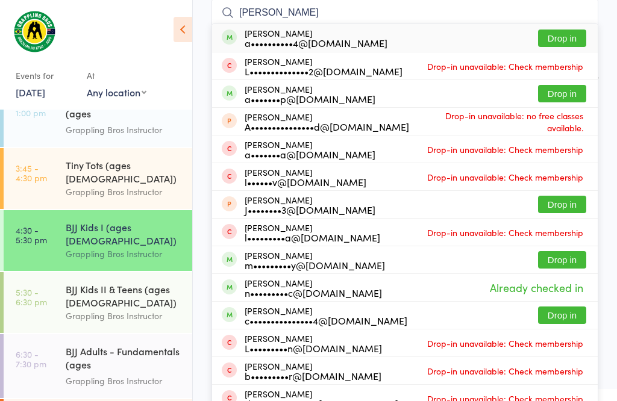
type input "[PERSON_NAME]"
click at [576, 38] on button "Drop in" at bounding box center [562, 38] width 48 height 17
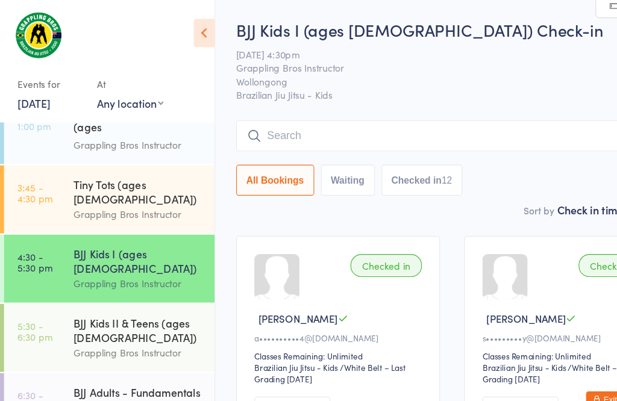
scroll to position [0, 64]
click at [232, 134] on input "search" at bounding box center [405, 122] width 387 height 28
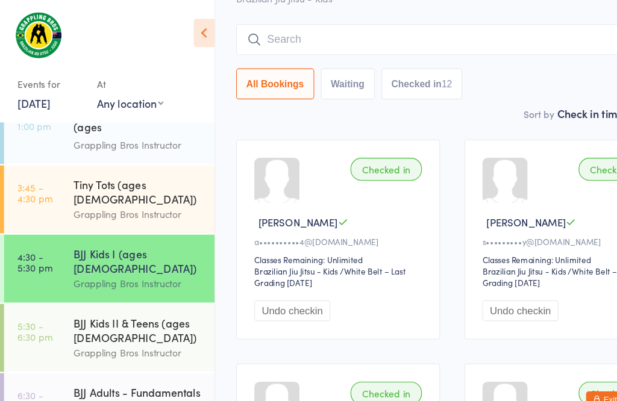
click at [313, 22] on input "search" at bounding box center [405, 36] width 387 height 28
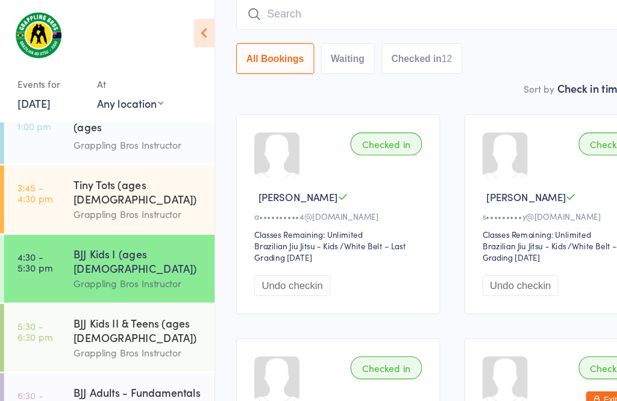
scroll to position [109, 0]
type input "Y"
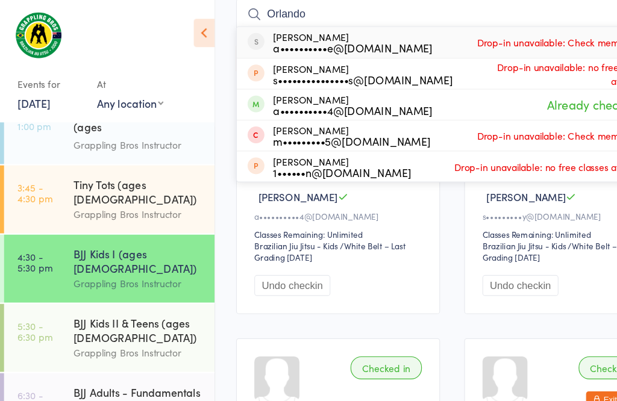
click at [260, 10] on input "Orlando" at bounding box center [405, 13] width 387 height 28
click at [304, 20] on input "Orlando" at bounding box center [405, 13] width 387 height 28
click at [225, 7] on input "Orlando" at bounding box center [405, 13] width 387 height 28
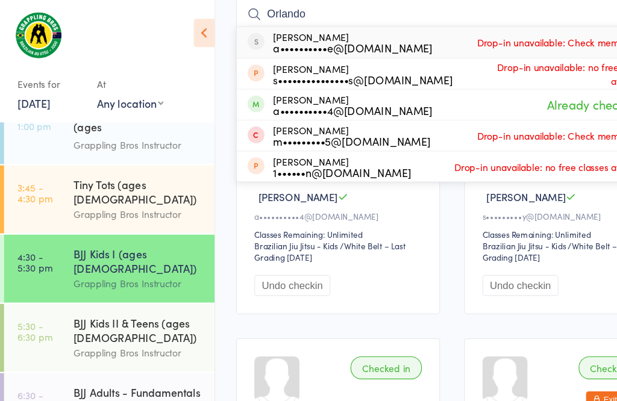
click at [236, 10] on input "Orlando" at bounding box center [405, 13] width 387 height 28
click at [235, 8] on input "Orlando" at bounding box center [405, 13] width 387 height 28
click at [267, 6] on input "Orlando" at bounding box center [405, 13] width 387 height 28
click at [235, 17] on input "Orlando" at bounding box center [405, 13] width 387 height 28
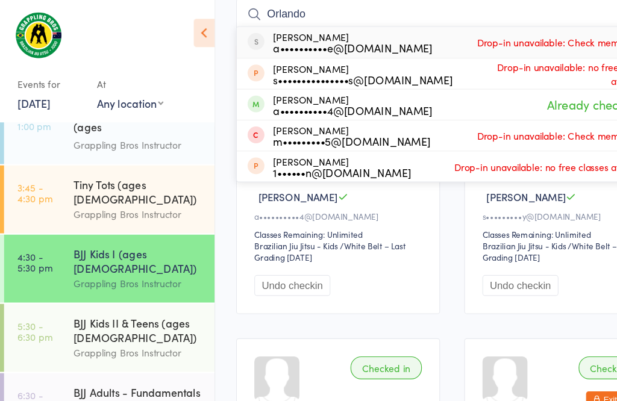
scroll to position [109, 0]
click at [219, 13] on input "Orlando" at bounding box center [405, 13] width 387 height 28
click at [242, 18] on input "Orlando" at bounding box center [405, 13] width 387 height 28
click at [235, 17] on input "Orlando" at bounding box center [405, 13] width 387 height 28
click at [239, 16] on input "Orlando" at bounding box center [405, 13] width 387 height 28
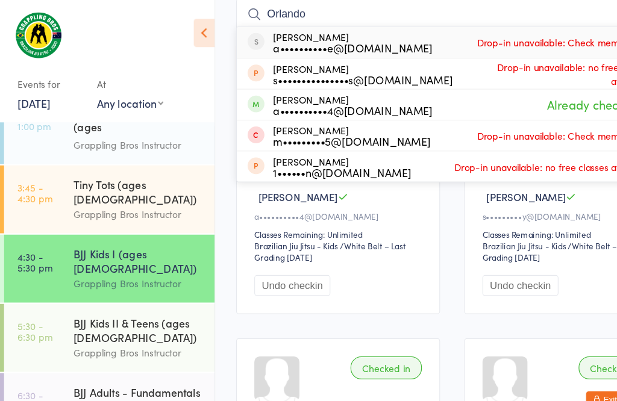
click at [219, 10] on input "Orlando" at bounding box center [405, 13] width 387 height 28
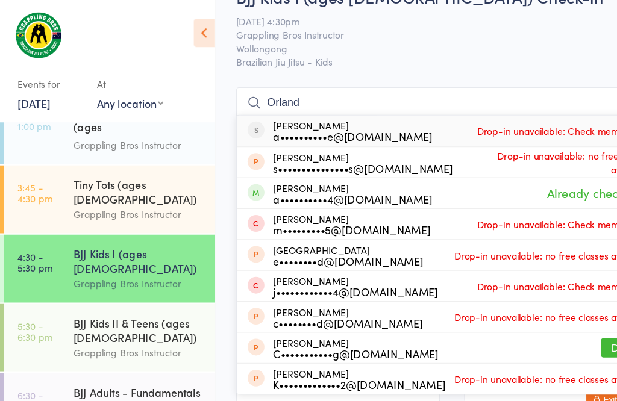
type input "Orland"
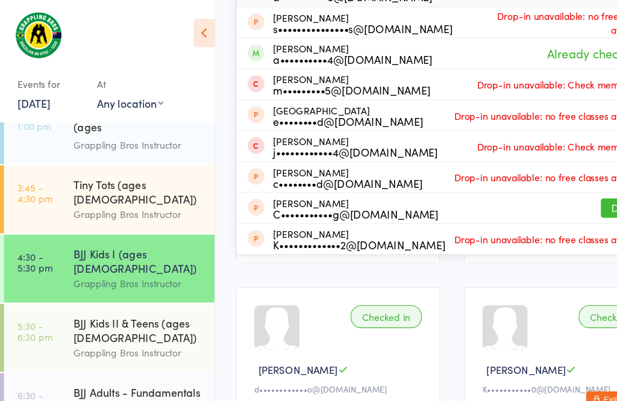
scroll to position [154, 60]
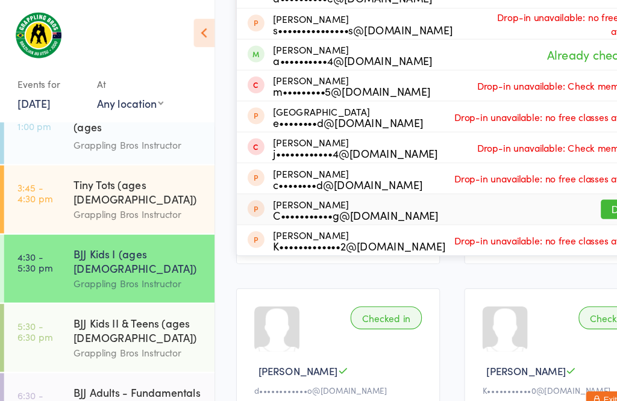
click at [538, 196] on button "Drop in" at bounding box center [562, 187] width 48 height 17
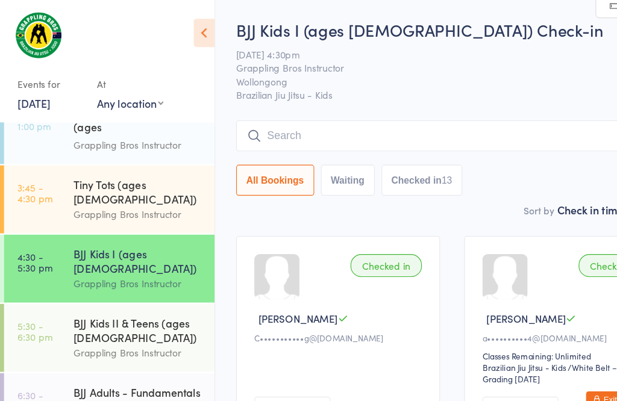
scroll to position [0, 64]
click at [237, 127] on input "search" at bounding box center [405, 122] width 387 height 28
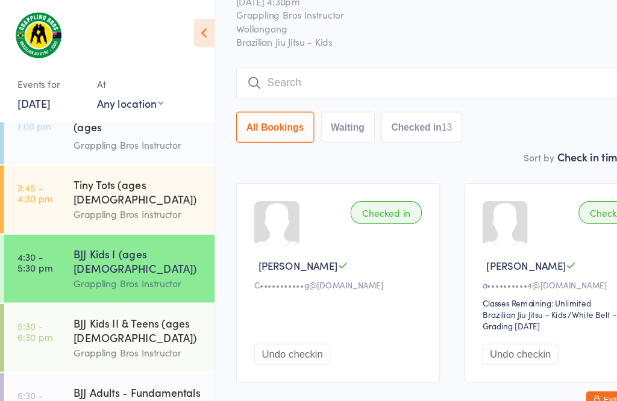
scroll to position [109, 0]
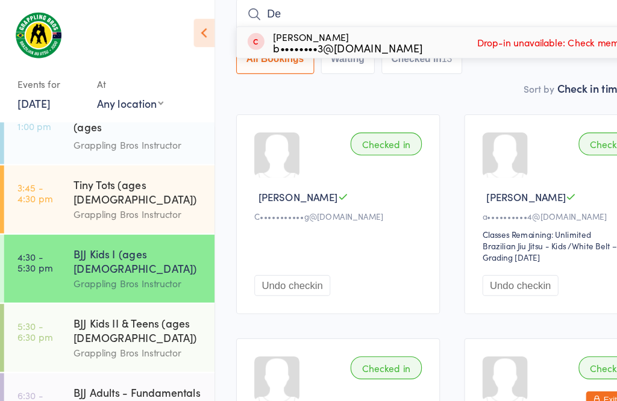
type input "D"
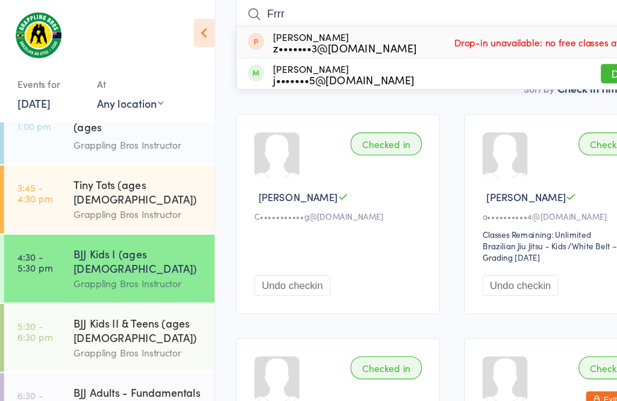
scroll to position [109, 64]
type input "Frrr"
click at [488, 52] on div "[PERSON_NAME] z•••••••3@[DOMAIN_NAME] Drop-in unavailable: no free classes avai…" at bounding box center [405, 38] width 386 height 28
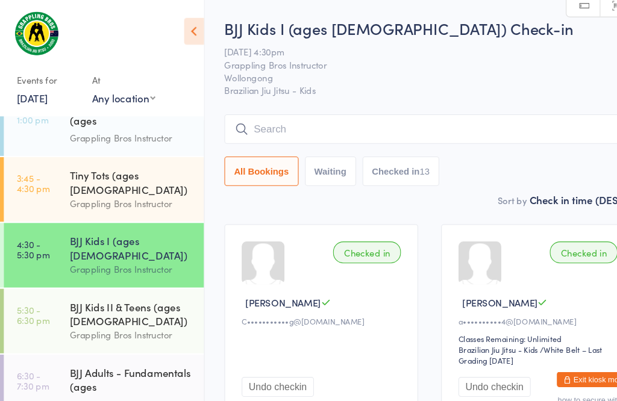
scroll to position [0, 0]
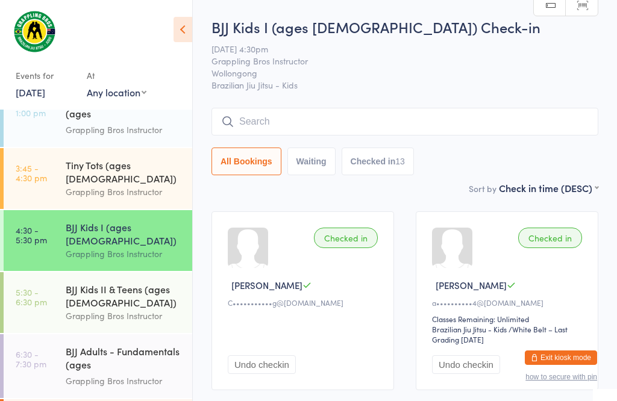
click at [338, 123] on input "search" at bounding box center [405, 122] width 387 height 28
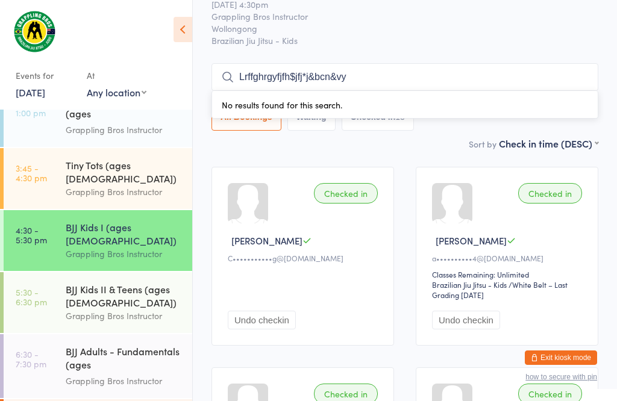
click at [249, 67] on input "Lrffghrgyfjfh$jfj*j&bcn&vy" at bounding box center [405, 77] width 387 height 28
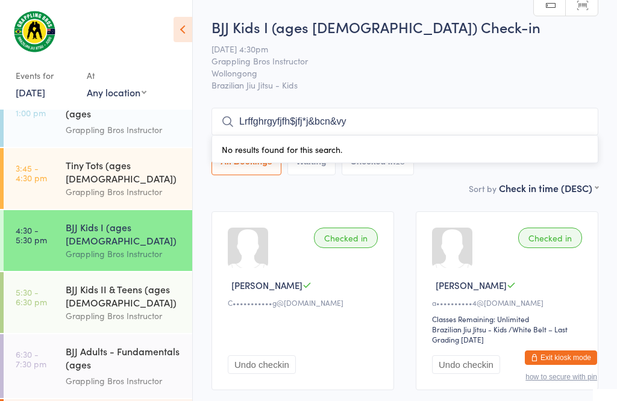
click at [415, 122] on input "Lrffghrgyfjfh$jfj*j&bcn&vy" at bounding box center [405, 122] width 387 height 28
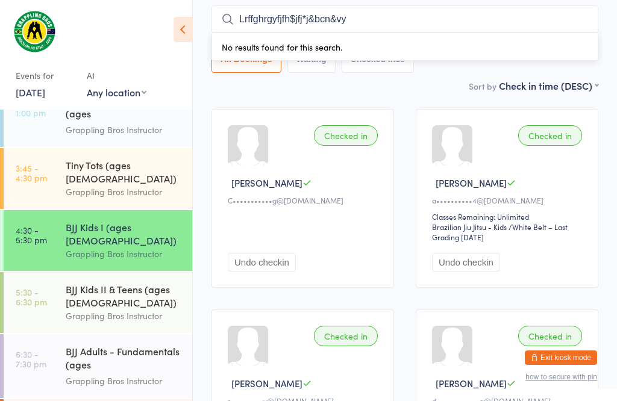
scroll to position [109, 0]
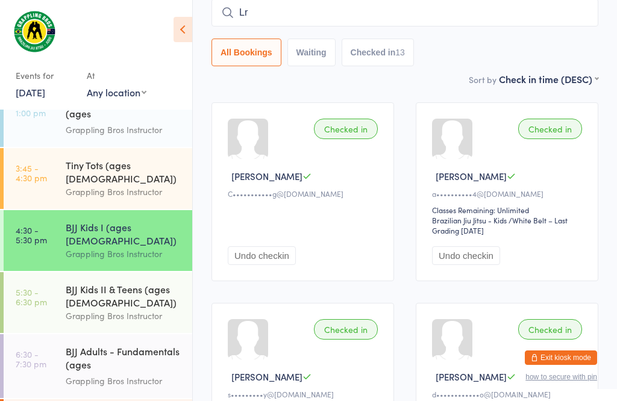
type input "L"
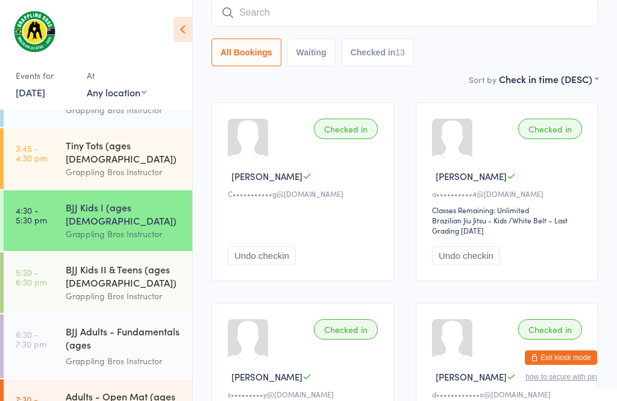
scroll to position [146, 0]
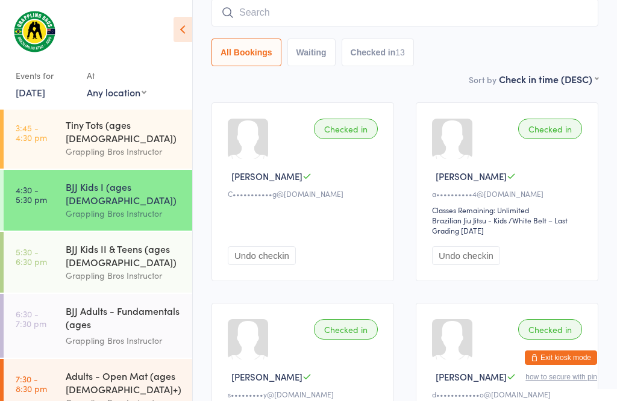
click at [66, 242] on div "BJJ Kids II & Teens (ages [DEMOGRAPHIC_DATA])" at bounding box center [124, 255] width 116 height 27
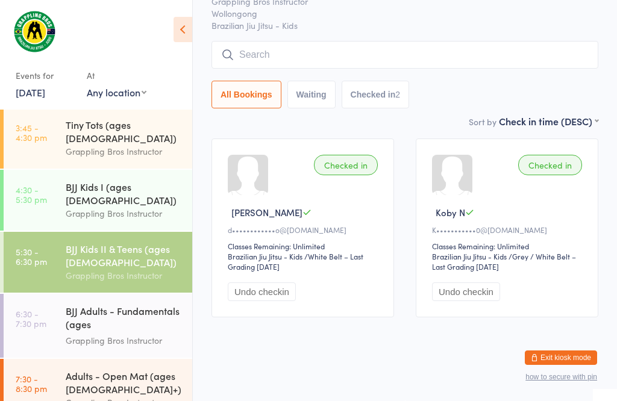
scroll to position [1, 0]
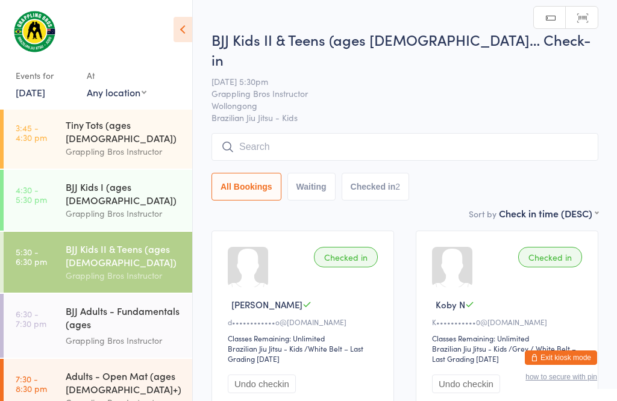
click at [263, 133] on input "search" at bounding box center [405, 147] width 387 height 28
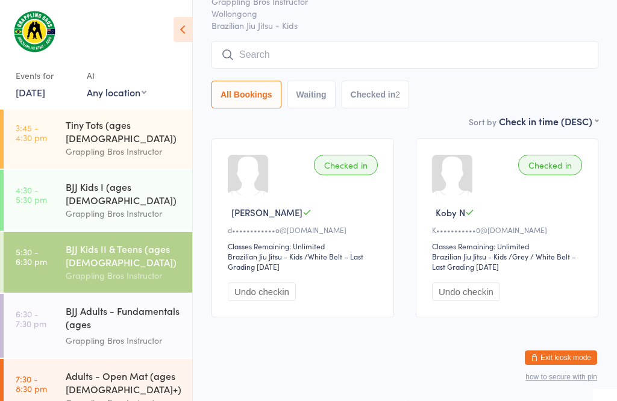
scroll to position [115, 0]
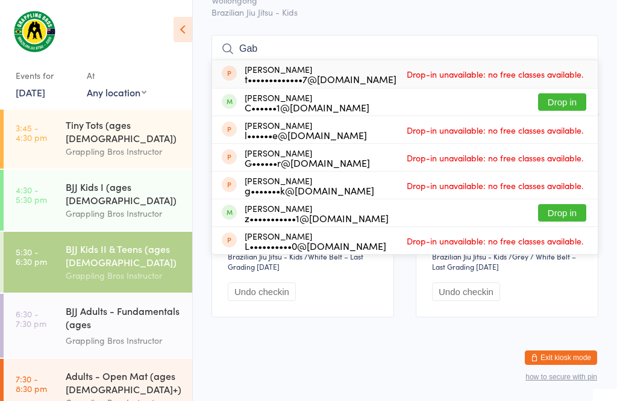
type input "Gab"
click at [580, 93] on button "Drop in" at bounding box center [562, 101] width 48 height 17
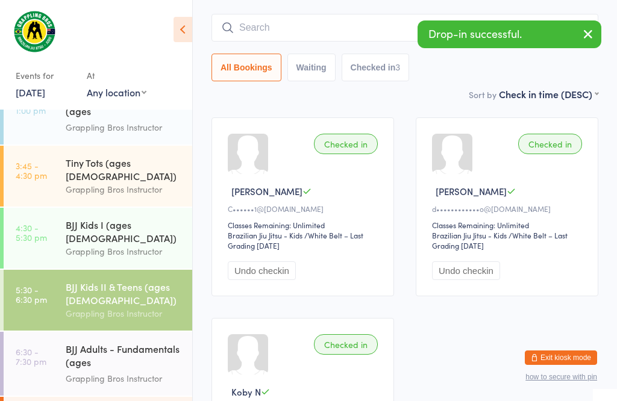
scroll to position [115, 0]
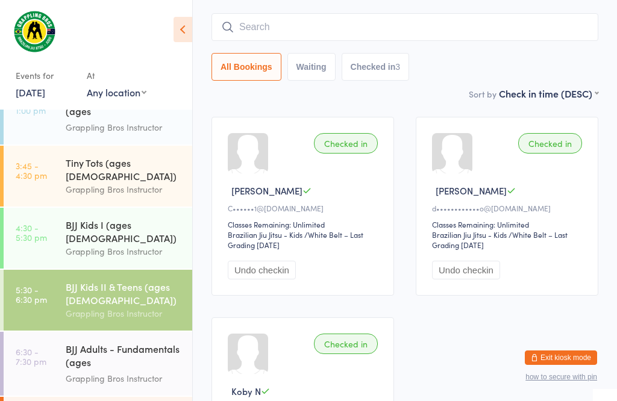
click at [400, 16] on input "search" at bounding box center [405, 27] width 387 height 28
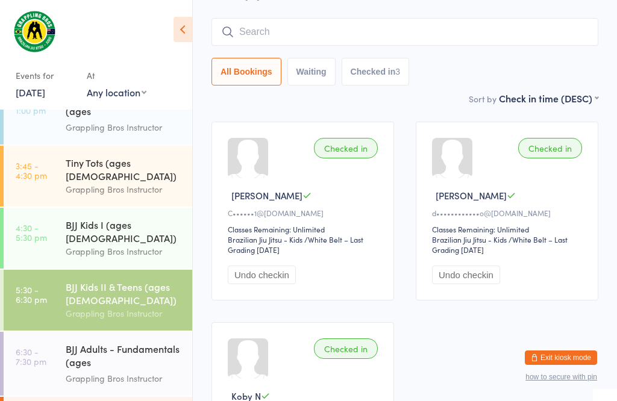
scroll to position [109, 0]
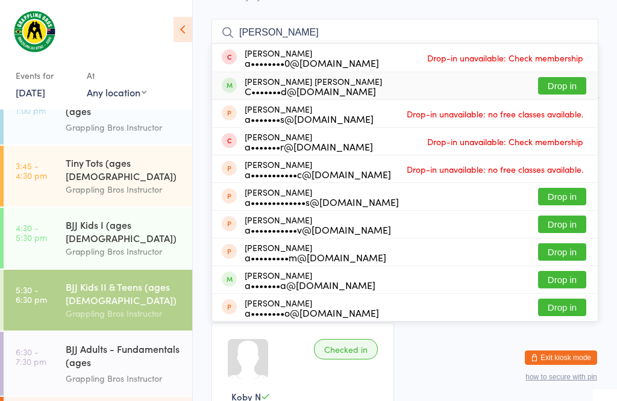
type input "[PERSON_NAME]"
click at [558, 77] on button "Drop in" at bounding box center [562, 85] width 48 height 17
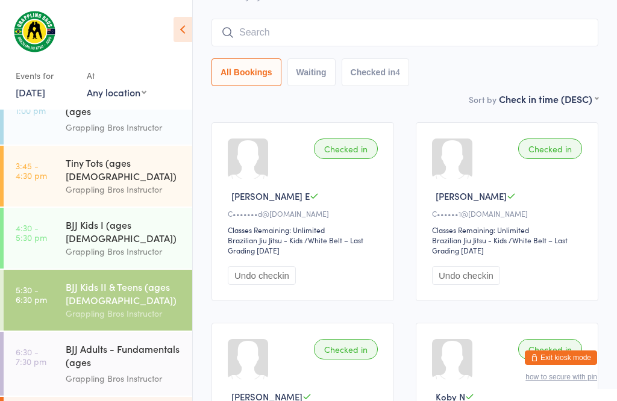
click at [363, 19] on input "search" at bounding box center [405, 33] width 387 height 28
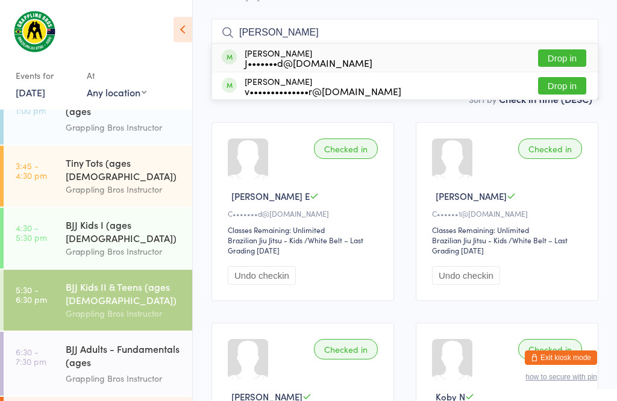
type input "[PERSON_NAME]"
click at [571, 49] on button "Drop in" at bounding box center [562, 57] width 48 height 17
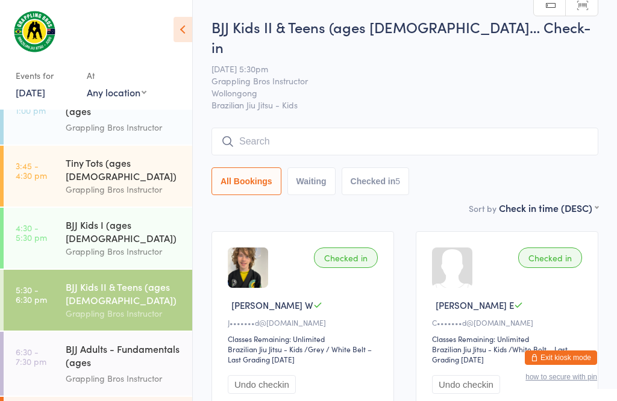
scroll to position [0, 0]
click at [339, 136] on input "search" at bounding box center [405, 142] width 387 height 28
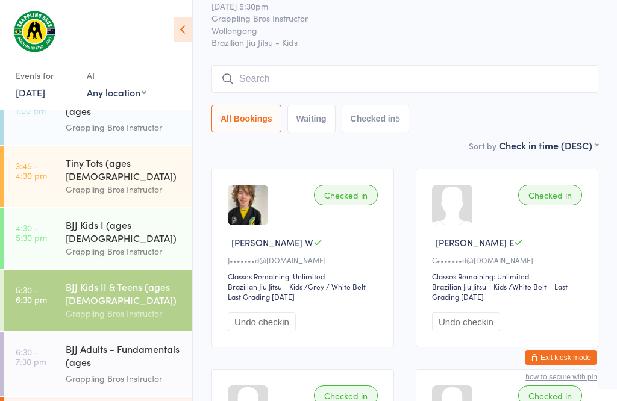
scroll to position [109, 0]
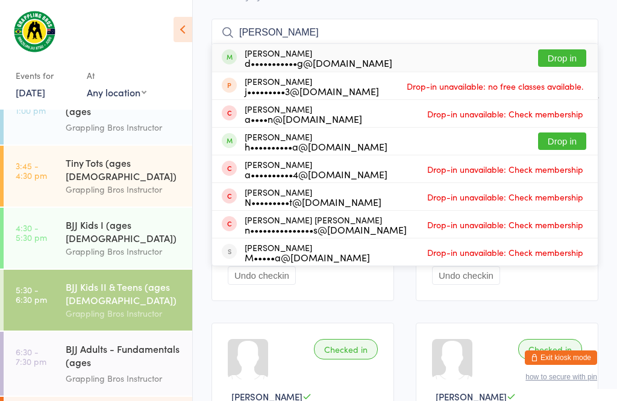
type input "[PERSON_NAME]"
click at [572, 133] on button "Drop in" at bounding box center [562, 141] width 48 height 17
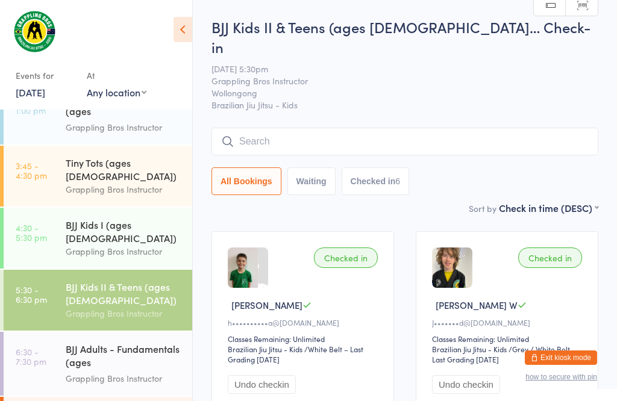
scroll to position [0, 0]
click at [177, 234] on div "BJJ Kids I (ages [DEMOGRAPHIC_DATA]) Grappling Bros Instructor" at bounding box center [129, 238] width 127 height 61
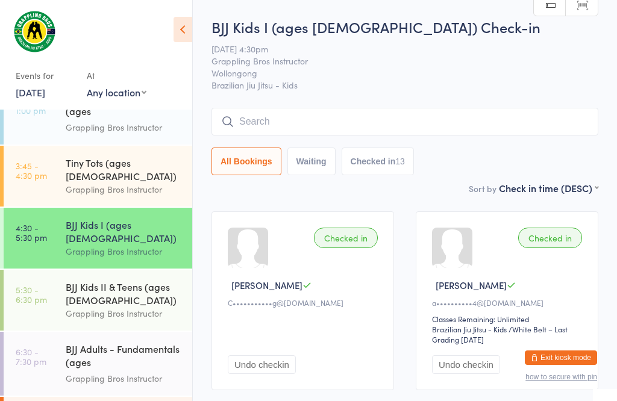
click at [371, 119] on input "search" at bounding box center [405, 122] width 387 height 28
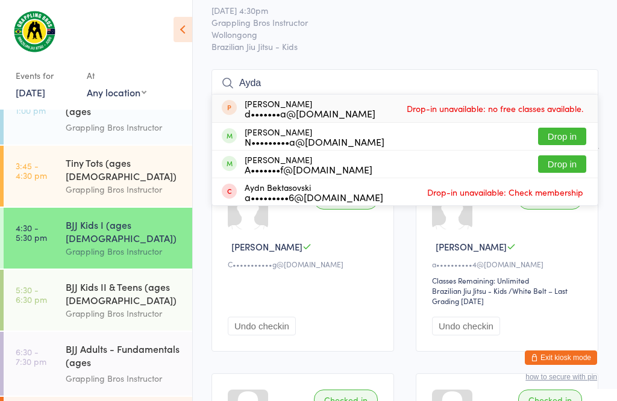
scroll to position [37, 0]
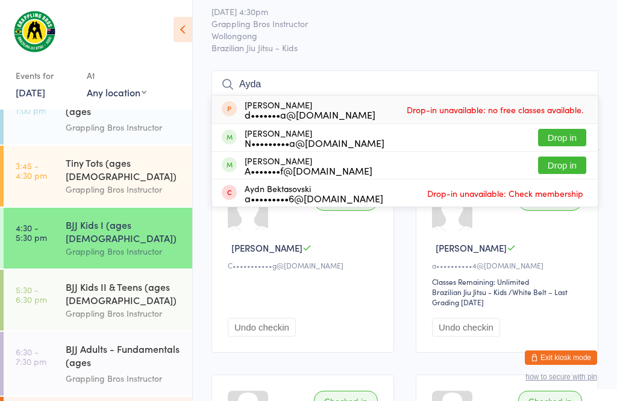
type input "Ayda"
click at [301, 141] on div "N•••••••••a@[DOMAIN_NAME]" at bounding box center [315, 143] width 140 height 10
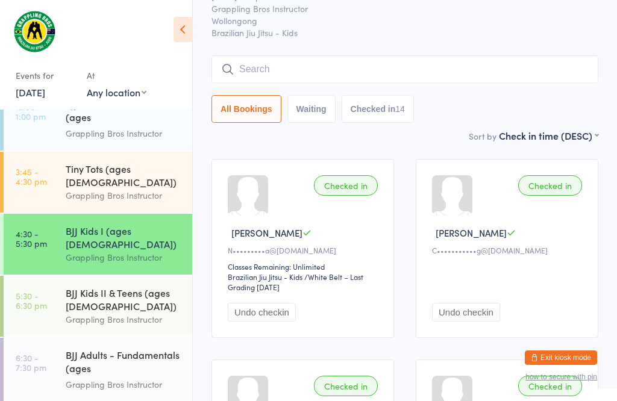
scroll to position [67, 0]
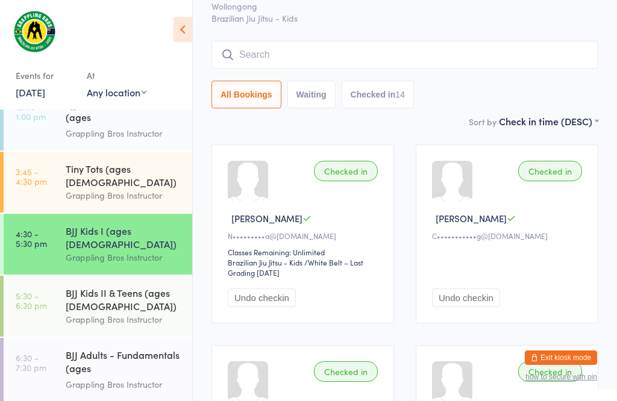
click at [90, 164] on div "Tiny Tots (ages [DEMOGRAPHIC_DATA])" at bounding box center [124, 175] width 116 height 27
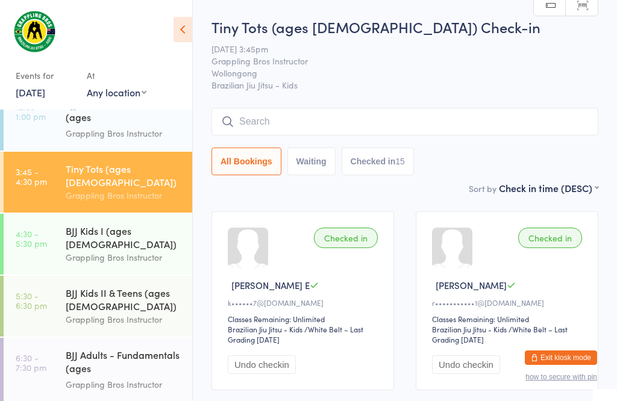
click at [348, 125] on input "search" at bounding box center [405, 122] width 387 height 28
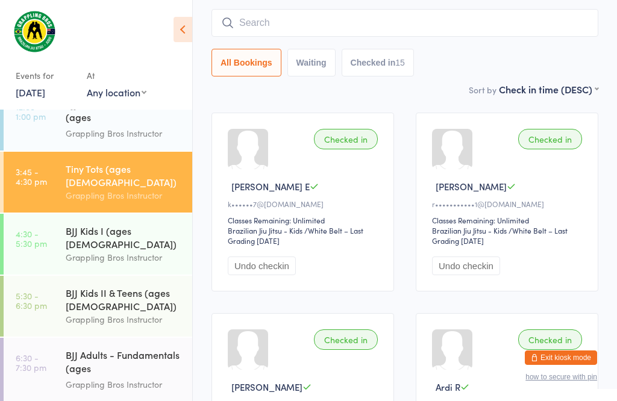
scroll to position [109, 0]
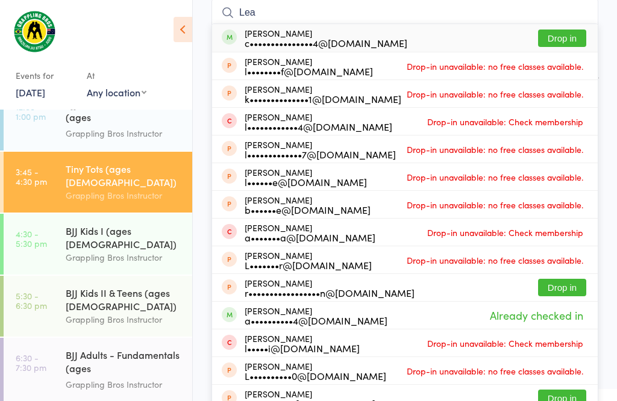
type input "Lea"
click at [558, 36] on button "Drop in" at bounding box center [562, 38] width 48 height 17
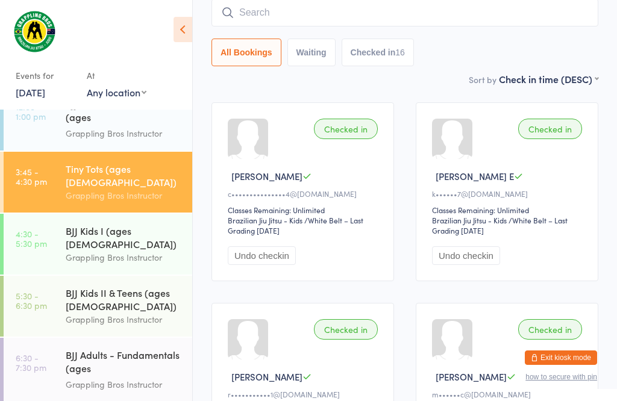
click at [391, 7] on input "search" at bounding box center [405, 13] width 387 height 28
type input "Maisie"
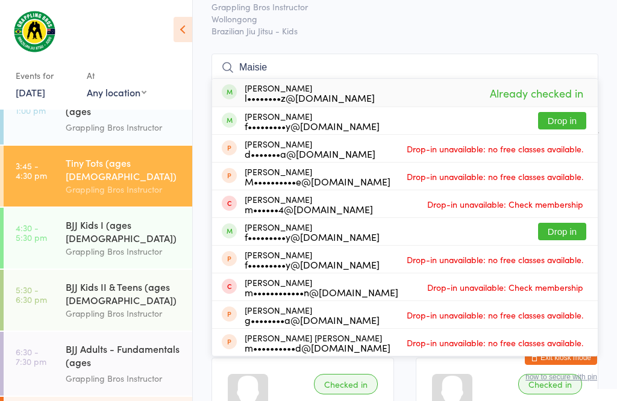
scroll to position [93, 0]
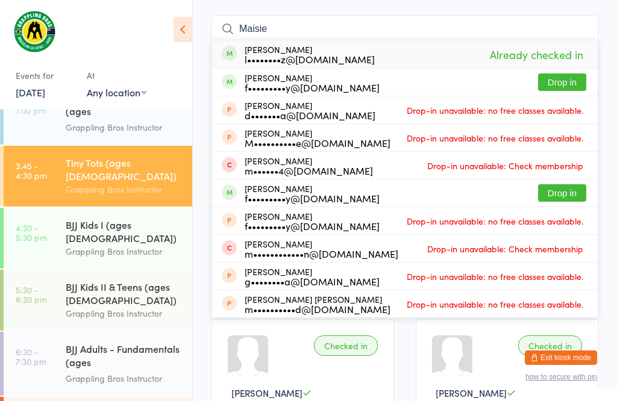
click at [131, 245] on div "Grappling Bros Instructor" at bounding box center [124, 252] width 116 height 14
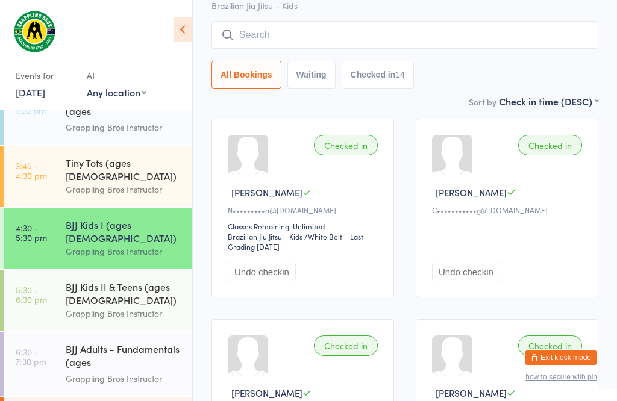
scroll to position [1, 0]
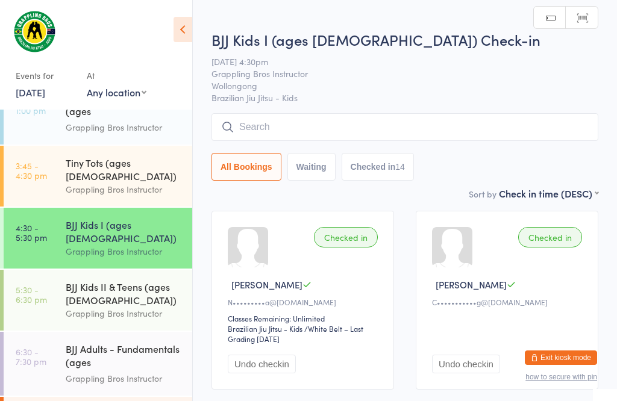
click at [317, 119] on input "search" at bounding box center [405, 127] width 387 height 28
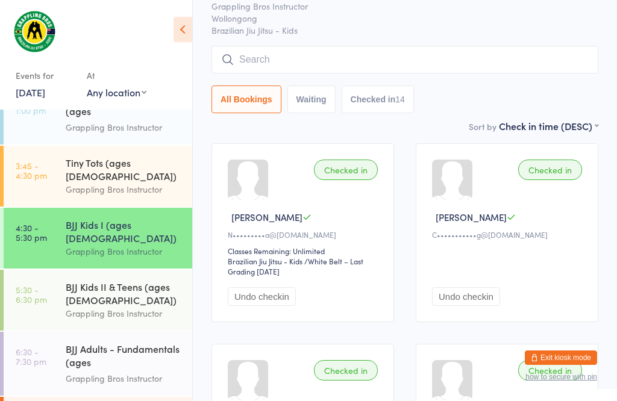
scroll to position [115, 0]
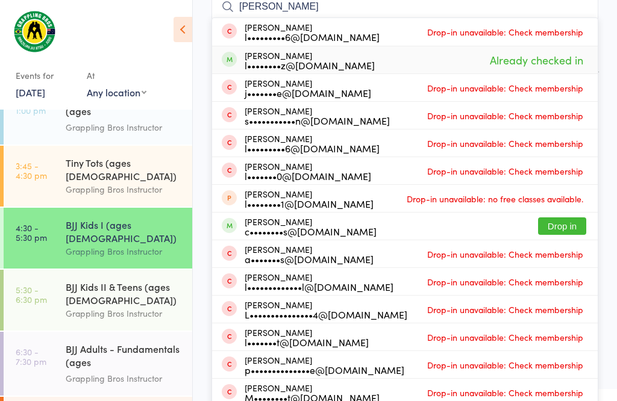
type input "[PERSON_NAME]"
click at [538, 59] on span "Already checked in" at bounding box center [536, 59] width 99 height 21
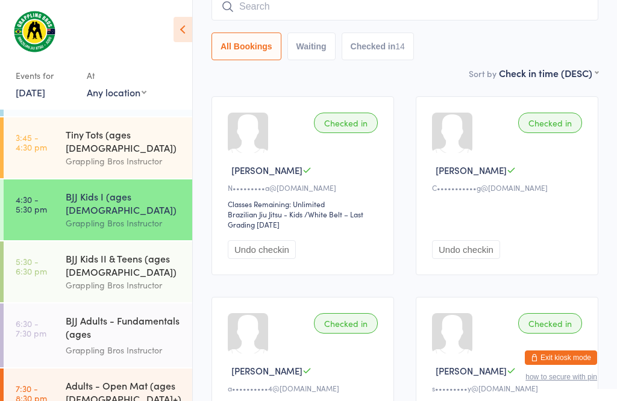
scroll to position [146, 0]
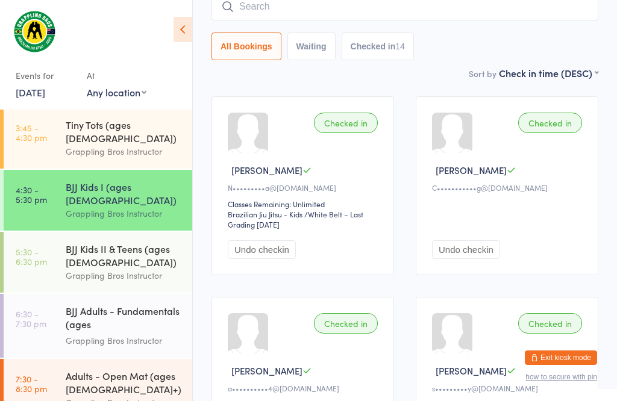
click at [102, 304] on div "BJJ Adults - Fundamentals (ages [DEMOGRAPHIC_DATA]+)" at bounding box center [124, 319] width 116 height 30
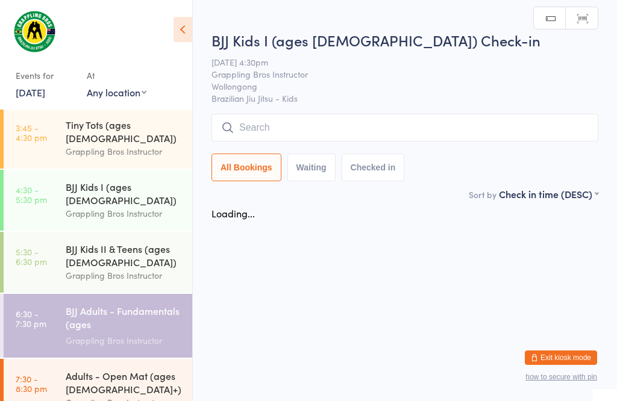
scroll to position [1, 0]
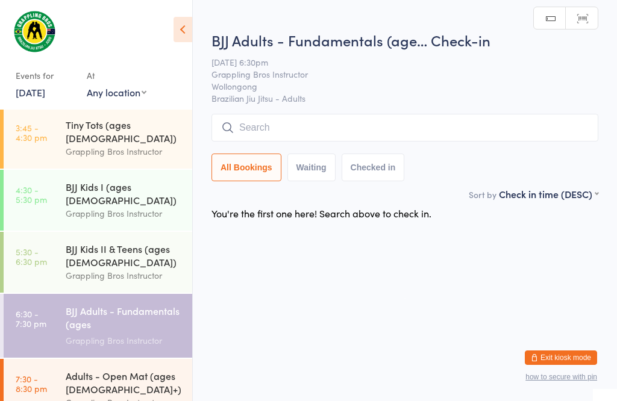
click at [271, 122] on input "search" at bounding box center [405, 128] width 387 height 28
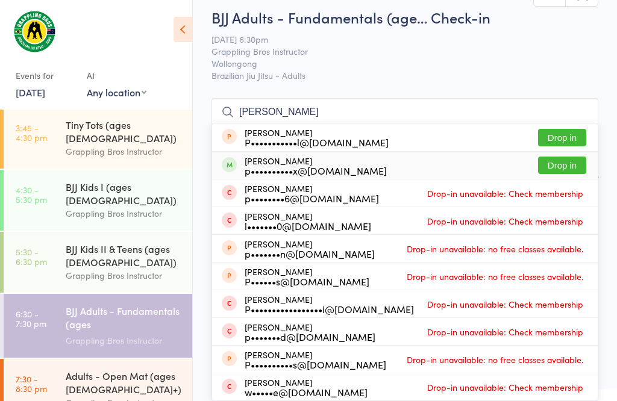
type input "[PERSON_NAME]"
click at [572, 157] on button "Drop in" at bounding box center [562, 165] width 48 height 17
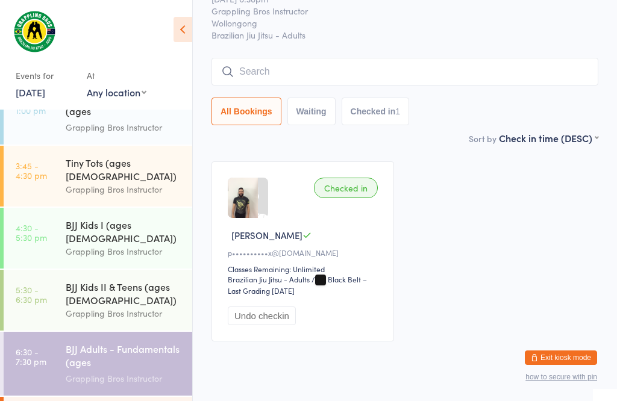
scroll to position [49, 0]
click at [398, 63] on input "search" at bounding box center [405, 72] width 387 height 28
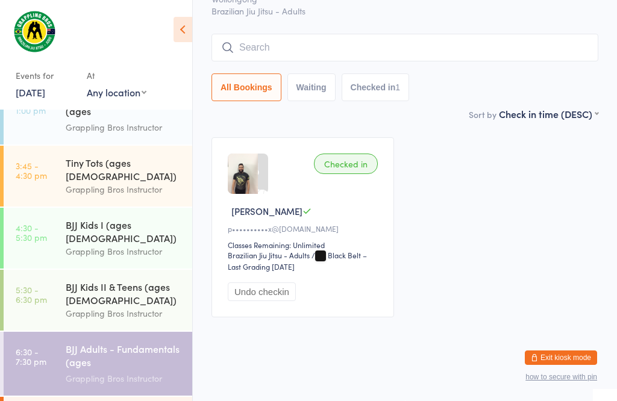
scroll to position [109, 0]
type input "J"
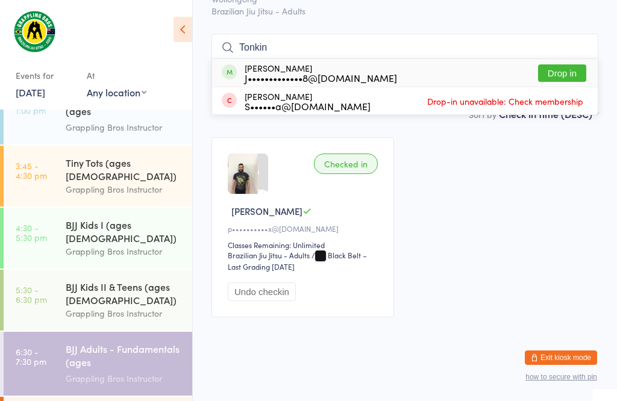
type input "Tonkin"
click at [554, 64] on button "Drop in" at bounding box center [562, 72] width 48 height 17
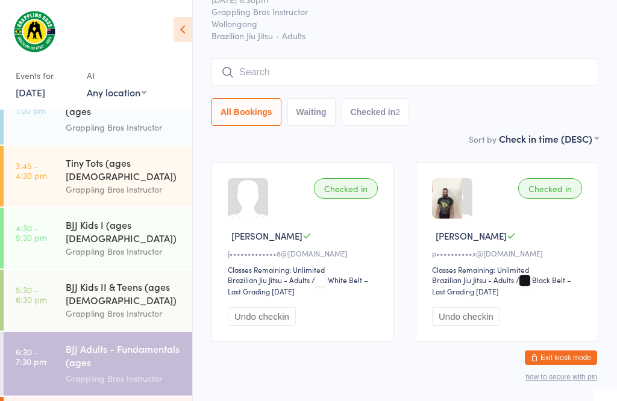
scroll to position [101, 0]
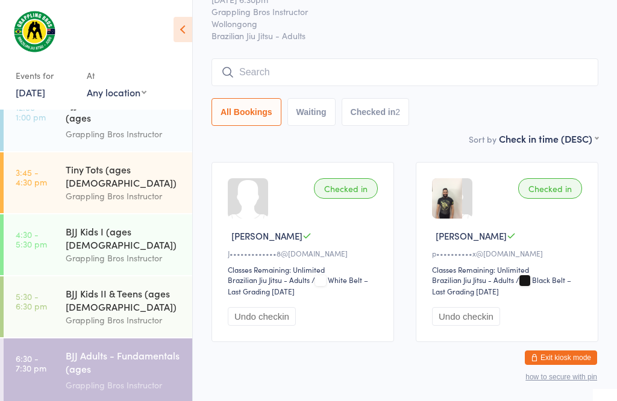
click at [139, 379] on div "Grappling Bros Instructor" at bounding box center [124, 386] width 116 height 14
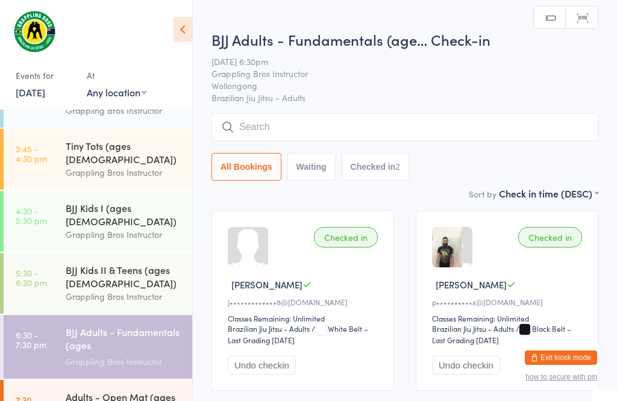
scroll to position [146, 0]
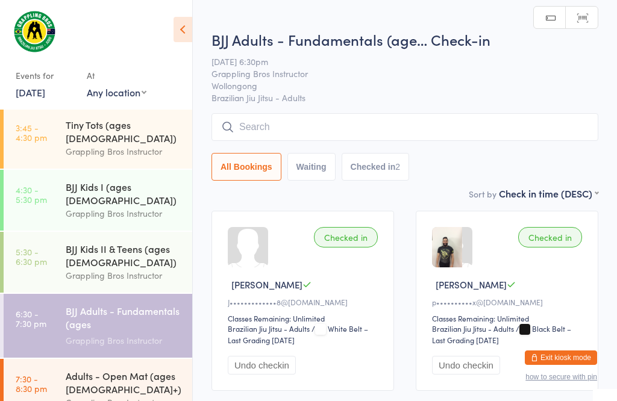
click at [136, 369] on div "Adults - Open Mat (ages [DEMOGRAPHIC_DATA]+)" at bounding box center [124, 382] width 116 height 27
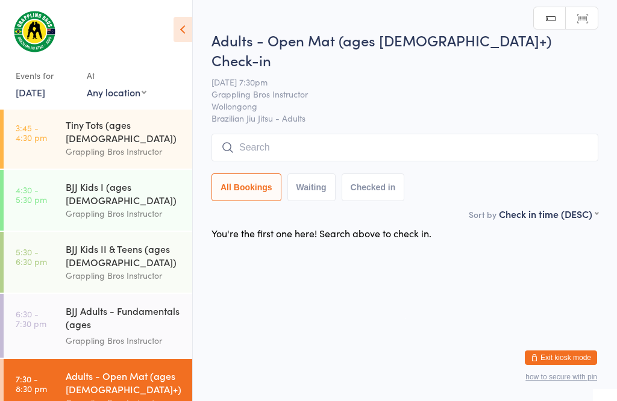
click at [272, 134] on input "search" at bounding box center [405, 148] width 387 height 28
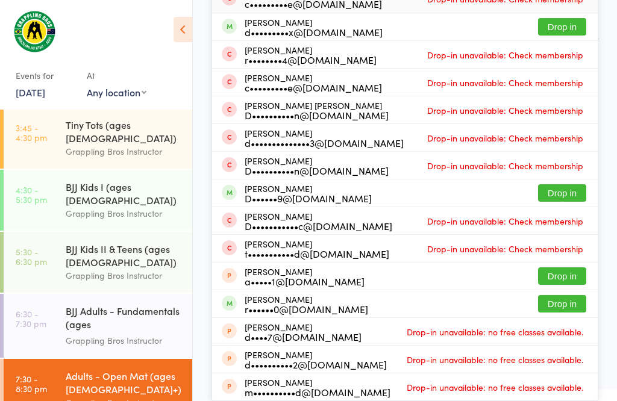
scroll to position [322, 0]
type input "Dav"
click at [576, 184] on button "Drop in" at bounding box center [562, 192] width 48 height 17
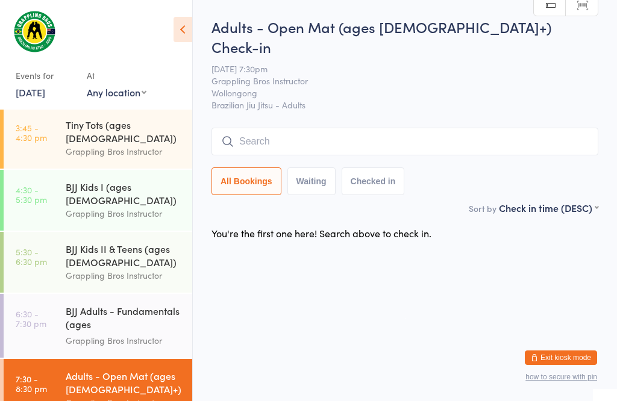
scroll to position [1, 0]
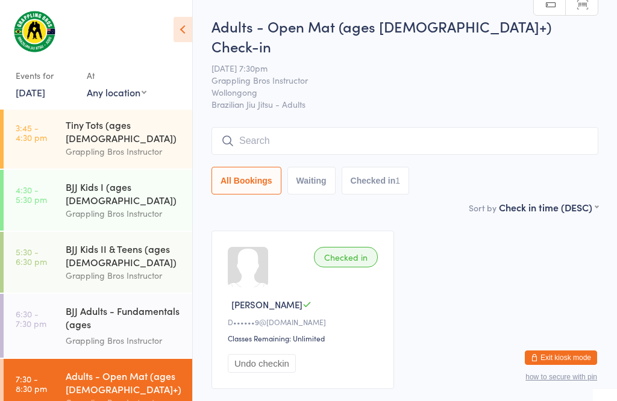
click at [121, 307] on div "BJJ Adults - Fundamentals (ages [DEMOGRAPHIC_DATA]+)" at bounding box center [124, 319] width 116 height 30
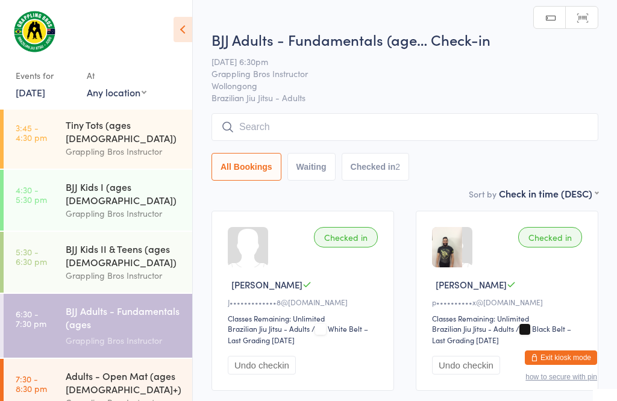
click at [277, 122] on input "search" at bounding box center [405, 127] width 387 height 28
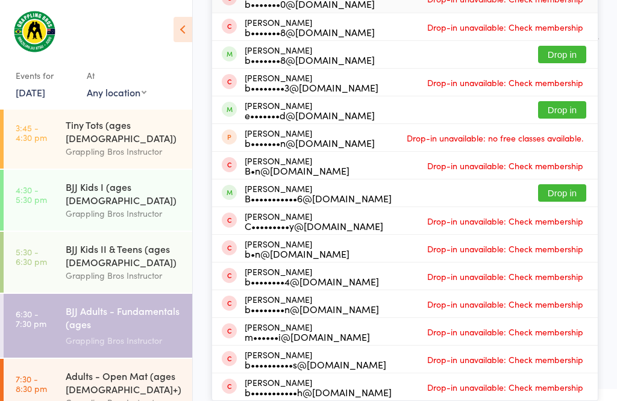
scroll to position [232, 0]
type input "Ben"
click at [559, 184] on button "Drop in" at bounding box center [562, 192] width 48 height 17
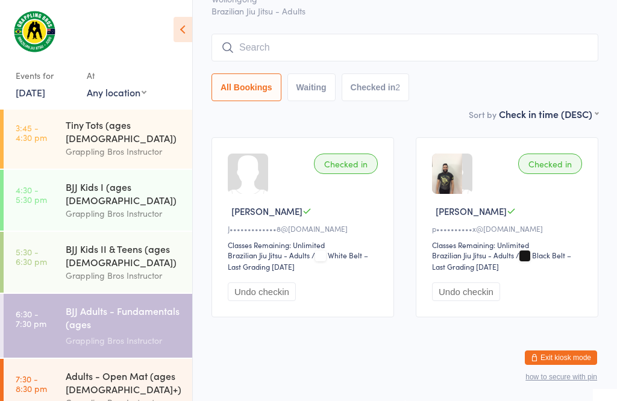
scroll to position [87, 0]
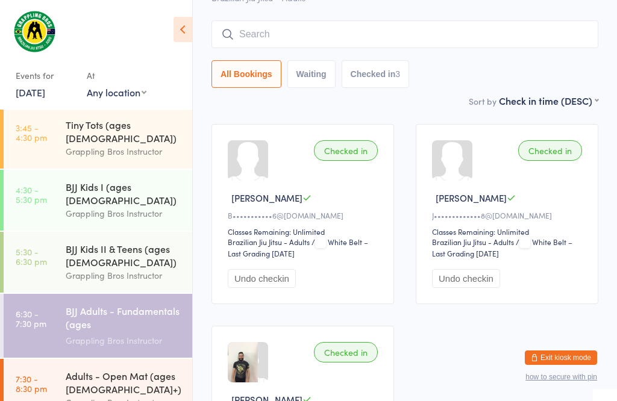
click at [405, 30] on input "search" at bounding box center [405, 34] width 387 height 28
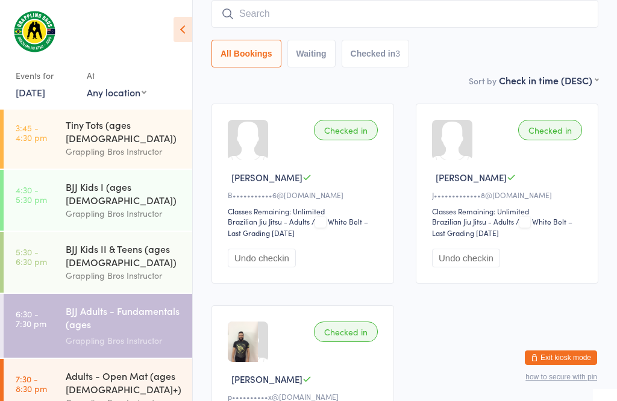
scroll to position [109, 0]
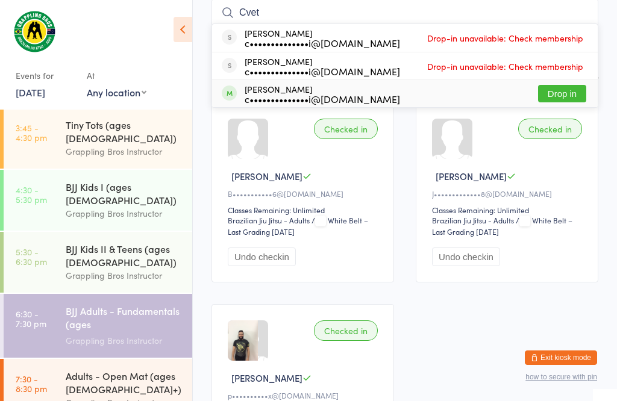
type input "Cvet"
click at [573, 88] on button "Drop in" at bounding box center [562, 93] width 48 height 17
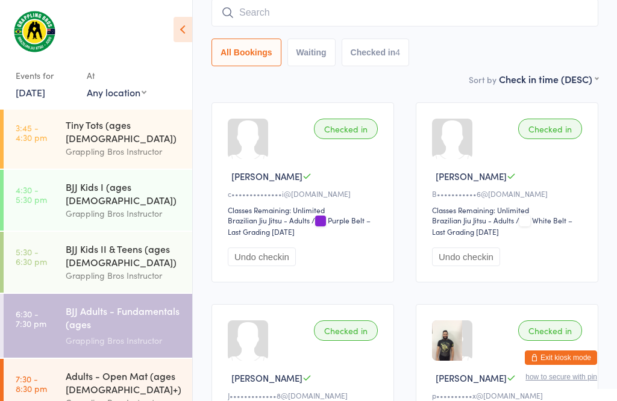
click at [151, 304] on div "BJJ Adults - Fundamentals (ages [DEMOGRAPHIC_DATA]+)" at bounding box center [124, 319] width 116 height 30
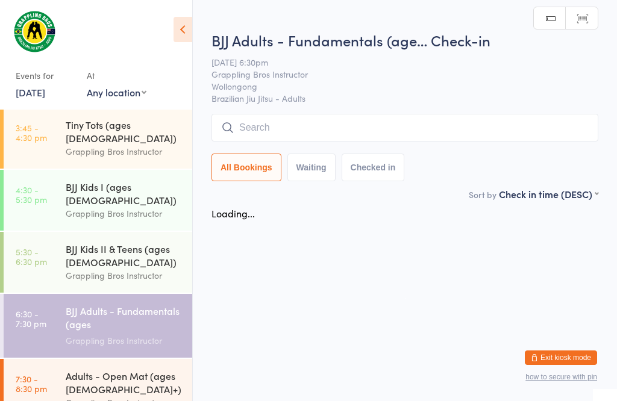
scroll to position [1, 0]
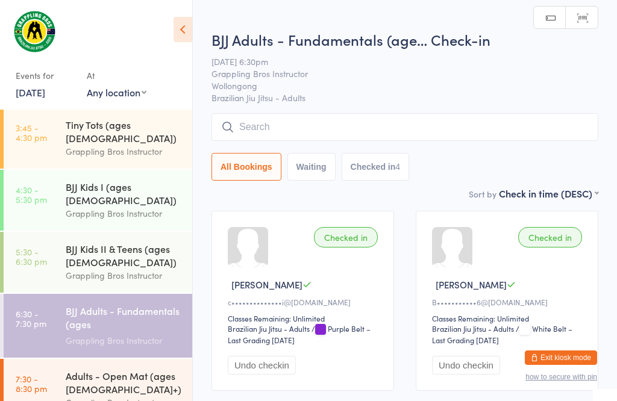
click at [394, 131] on input "search" at bounding box center [405, 127] width 387 height 28
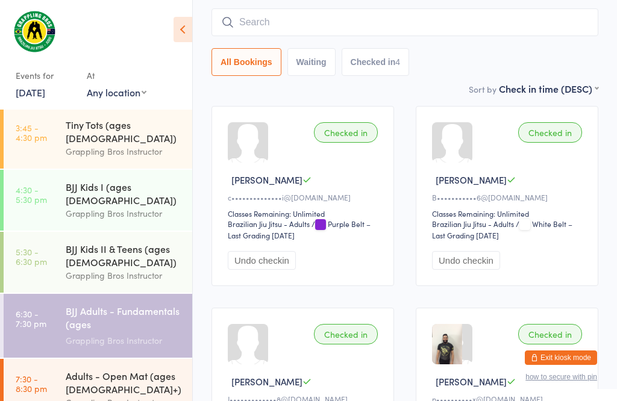
scroll to position [115, 0]
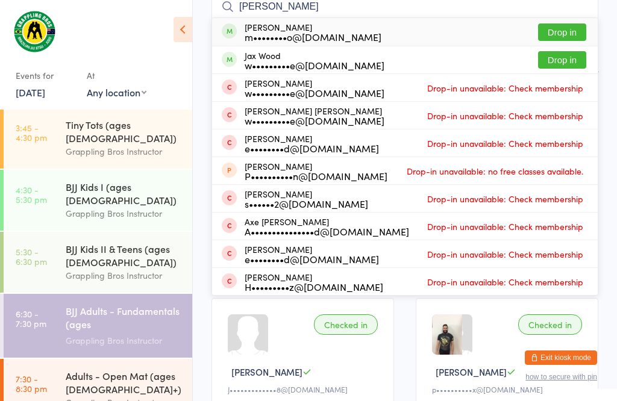
type input "[PERSON_NAME]"
click at [568, 28] on button "Drop in" at bounding box center [562, 32] width 48 height 17
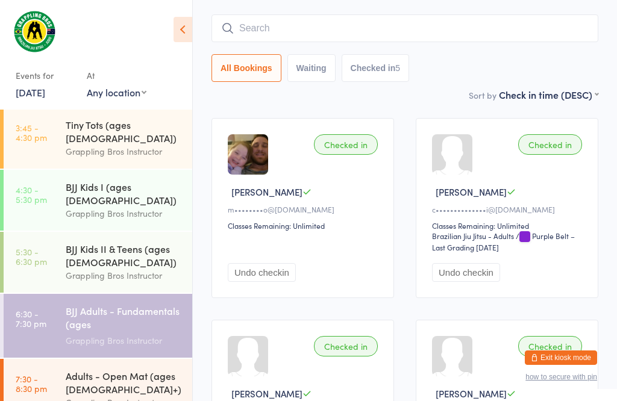
scroll to position [92, 0]
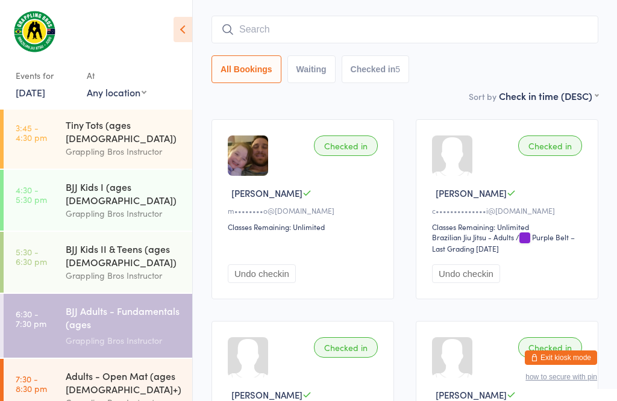
click at [409, 25] on input "search" at bounding box center [405, 30] width 387 height 28
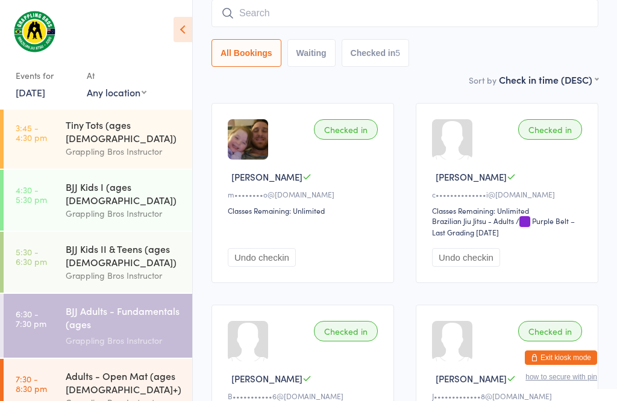
scroll to position [109, 0]
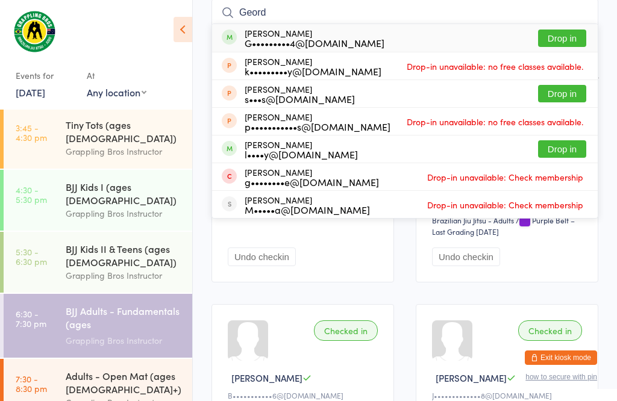
type input "Geord"
click at [566, 39] on button "Drop in" at bounding box center [562, 38] width 48 height 17
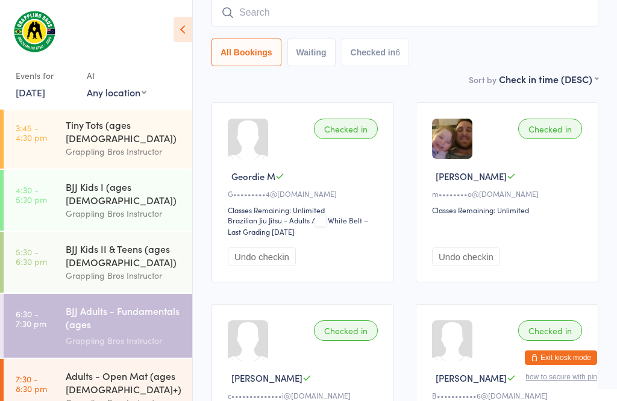
click at [274, 25] on input "search" at bounding box center [405, 13] width 387 height 28
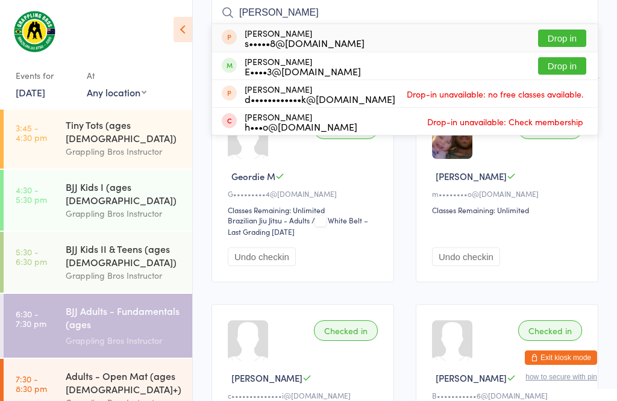
type input "[PERSON_NAME]"
click at [574, 69] on button "Drop in" at bounding box center [562, 65] width 48 height 17
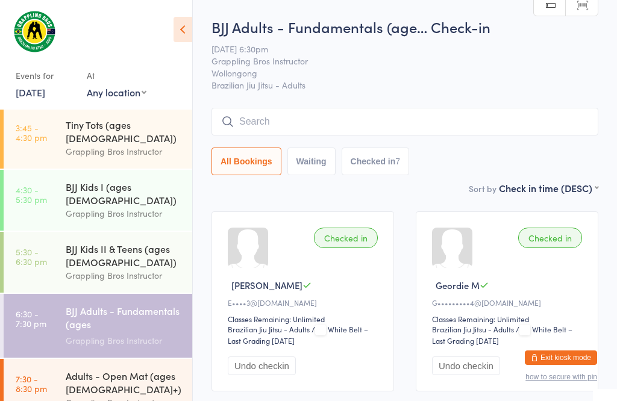
scroll to position [0, 0]
click at [371, 124] on input "search" at bounding box center [405, 122] width 387 height 28
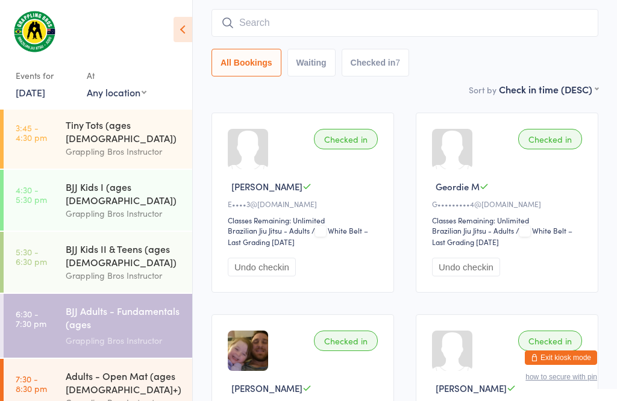
scroll to position [109, 0]
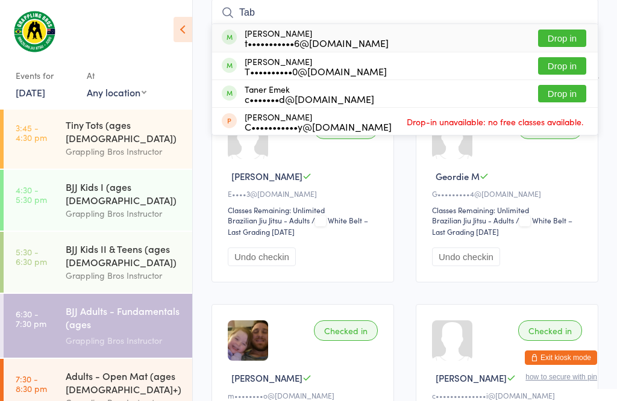
type input "Tab"
click at [551, 36] on button "Drop in" at bounding box center [562, 38] width 48 height 17
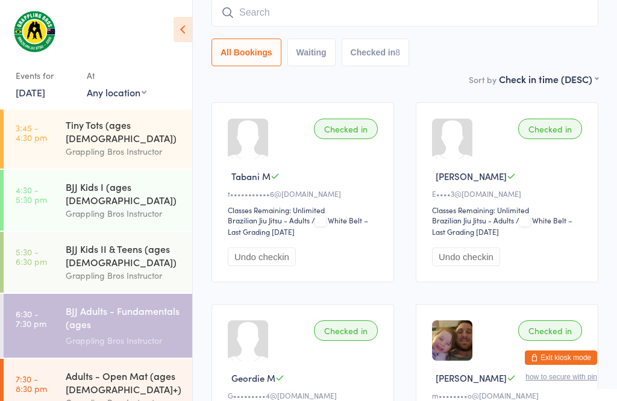
click at [292, 13] on input "search" at bounding box center [405, 13] width 387 height 28
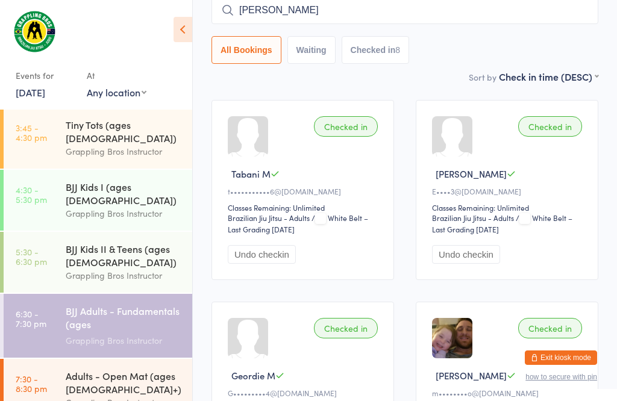
scroll to position [108, 0]
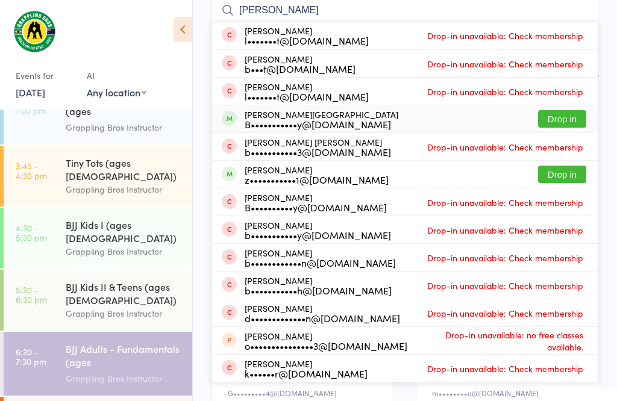
type input "[PERSON_NAME]"
click at [568, 122] on button "Drop in" at bounding box center [562, 118] width 48 height 17
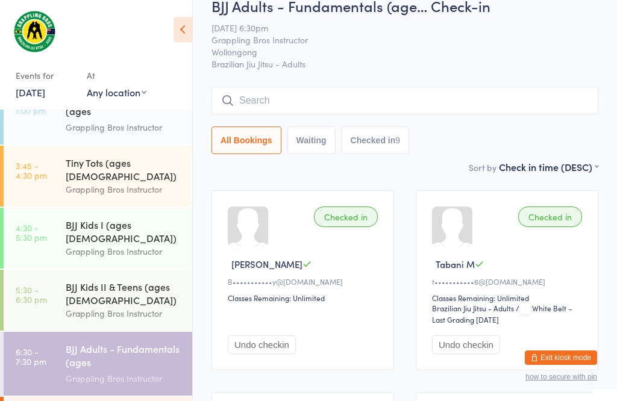
scroll to position [17, 0]
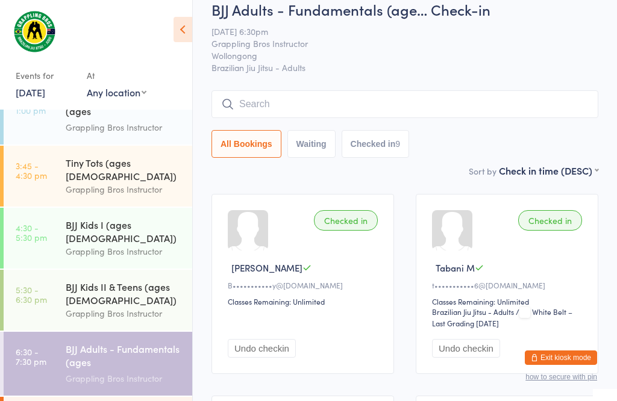
click at [479, 103] on input "search" at bounding box center [405, 104] width 387 height 28
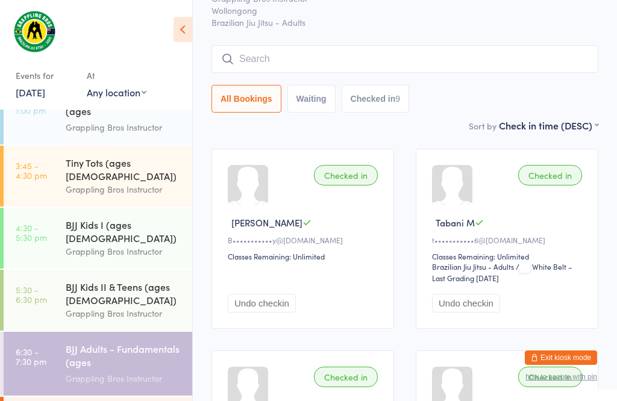
scroll to position [109, 0]
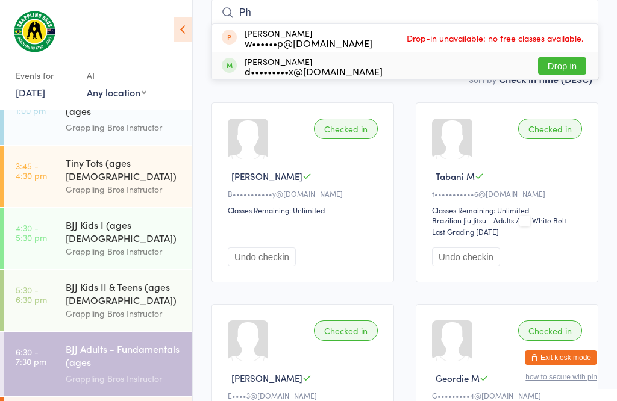
type input "Ph"
click at [372, 68] on div "[PERSON_NAME] d•••••••••x@[DOMAIN_NAME] Drop in" at bounding box center [405, 65] width 386 height 27
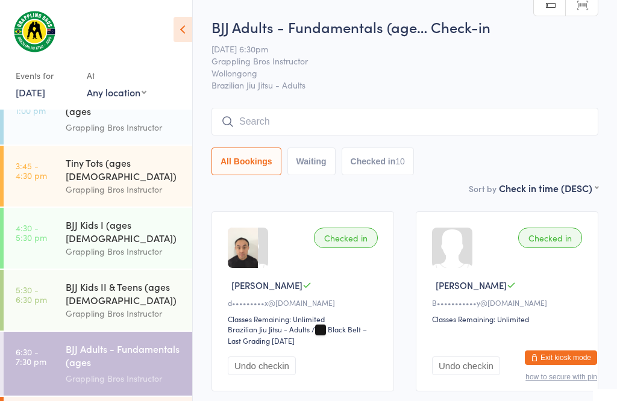
scroll to position [0, 0]
click at [360, 126] on input "search" at bounding box center [405, 122] width 387 height 28
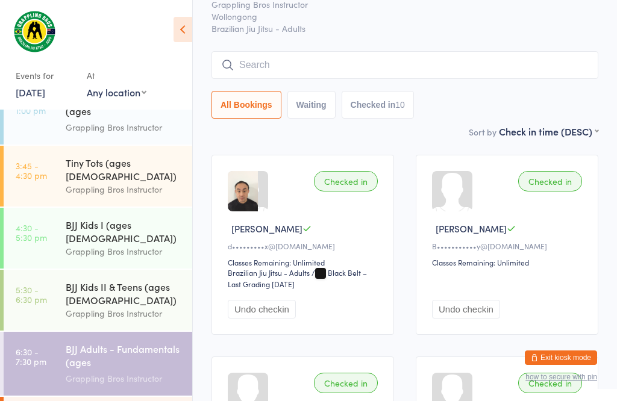
scroll to position [109, 0]
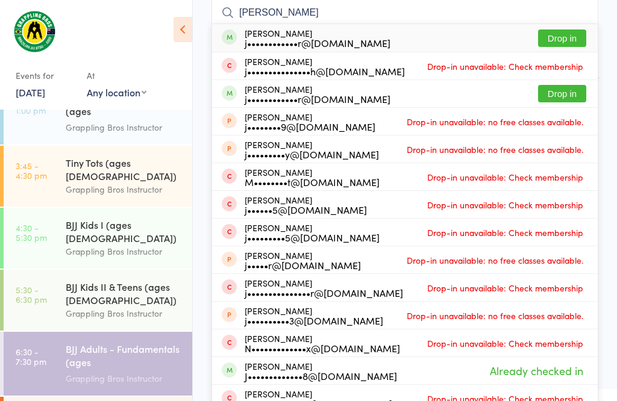
type input "[PERSON_NAME]"
click at [349, 33] on div "[PERSON_NAME] j••••••••••••r@[DOMAIN_NAME]" at bounding box center [318, 37] width 146 height 19
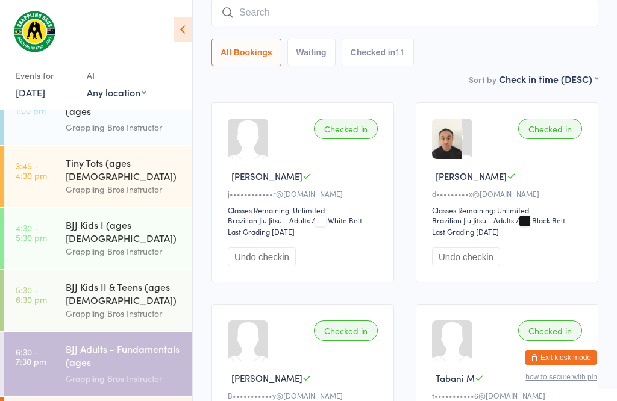
click at [259, 9] on input "search" at bounding box center [405, 13] width 387 height 28
type input "Jauleski"
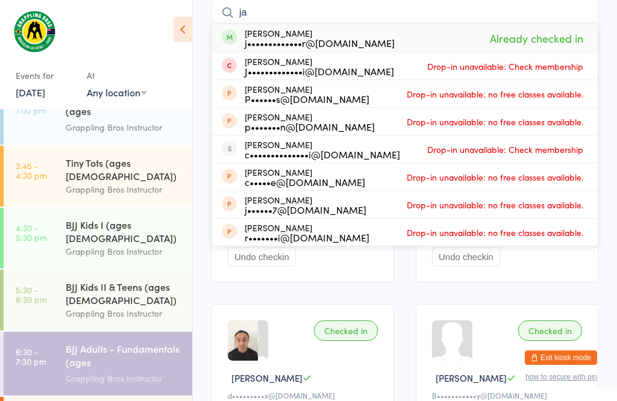
type input "j"
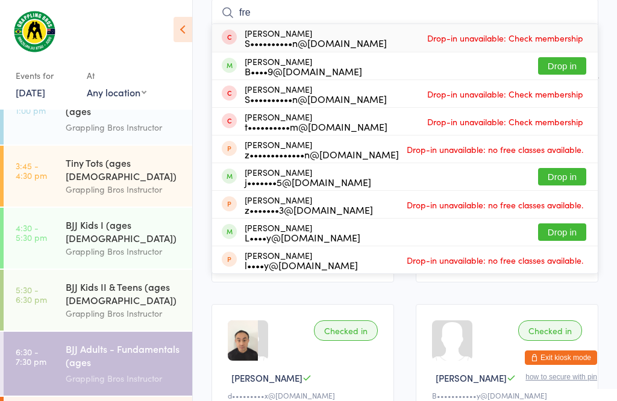
type input "fre"
click at [555, 61] on button "Drop in" at bounding box center [562, 65] width 48 height 17
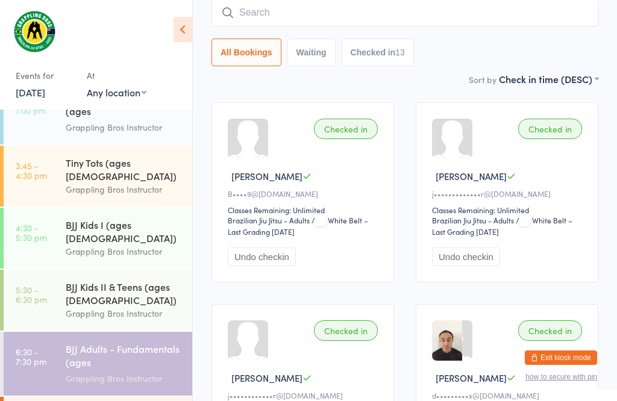
click at [116, 307] on div "Grappling Bros Instructor" at bounding box center [124, 314] width 116 height 14
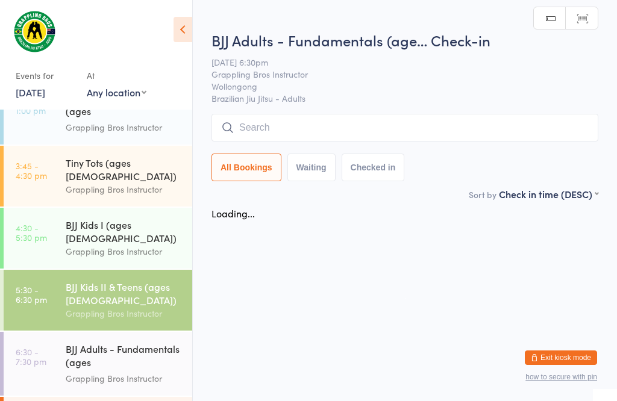
scroll to position [1, 0]
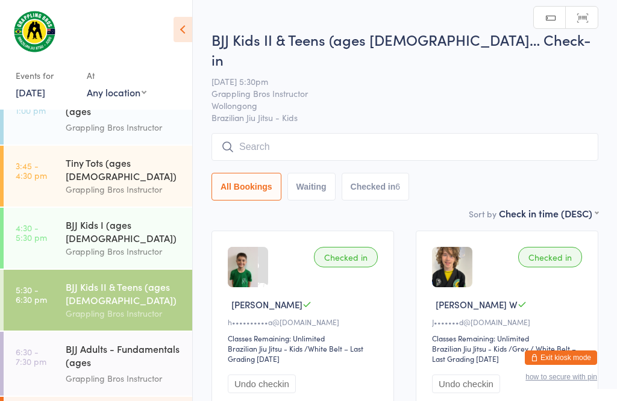
click at [326, 133] on input "search" at bounding box center [405, 147] width 387 height 28
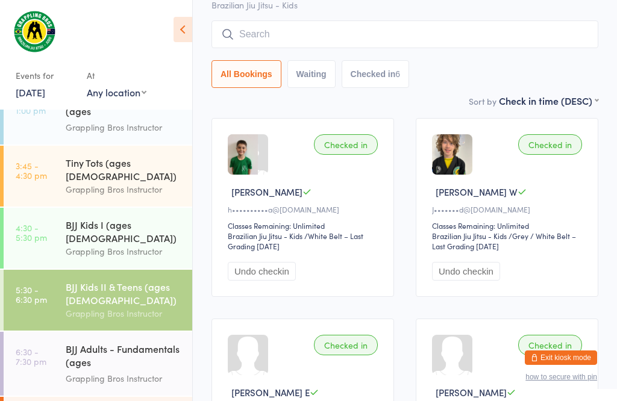
scroll to position [115, 0]
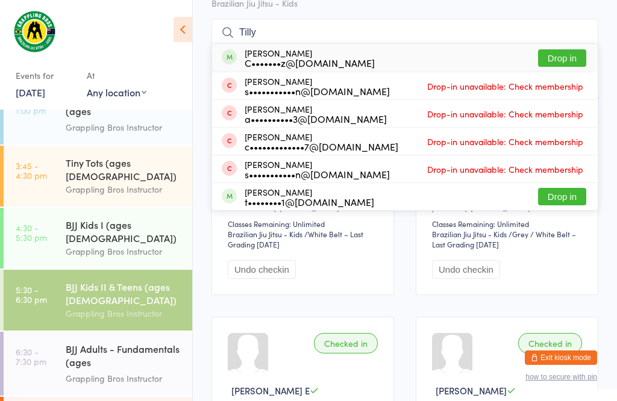
type input "Tilly"
click at [560, 49] on button "Drop in" at bounding box center [562, 57] width 48 height 17
